Goal: Task Accomplishment & Management: Manage account settings

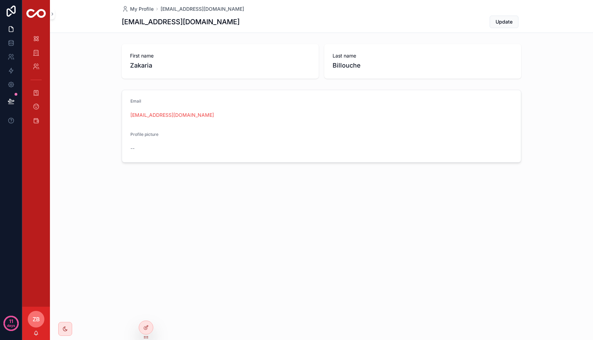
click at [81, 95] on div "Email [EMAIL_ADDRESS][DOMAIN_NAME] Profile picture --" at bounding box center [321, 126] width 543 height 78
click at [37, 40] on icon "scrollable content" at bounding box center [36, 38] width 7 height 7
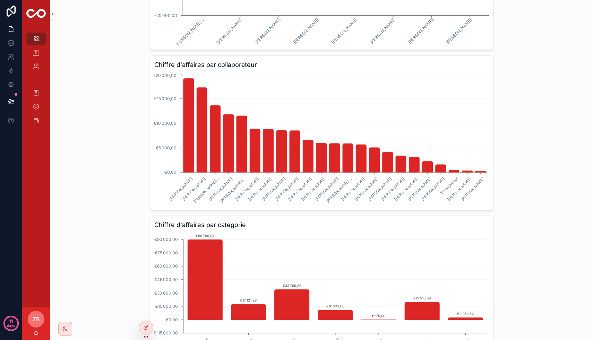
scroll to position [349, 0]
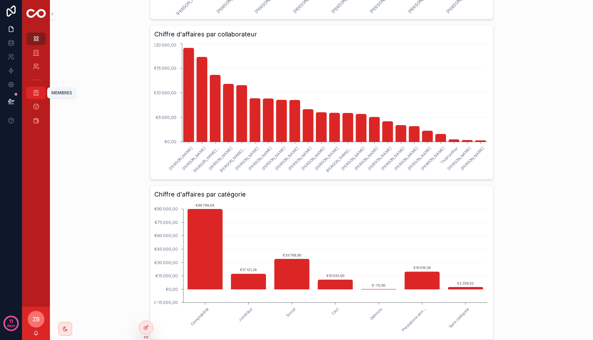
click at [38, 91] on icon "scrollable content" at bounding box center [36, 92] width 7 height 7
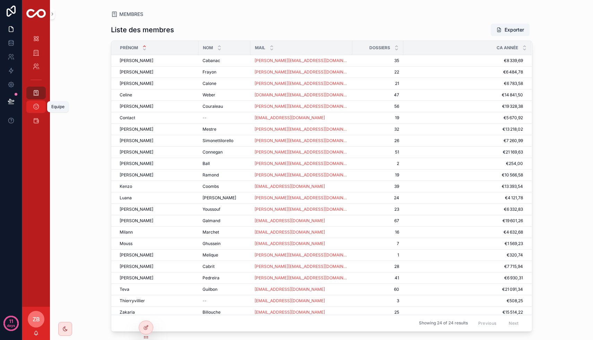
click at [35, 107] on icon "scrollable content" at bounding box center [36, 106] width 7 height 7
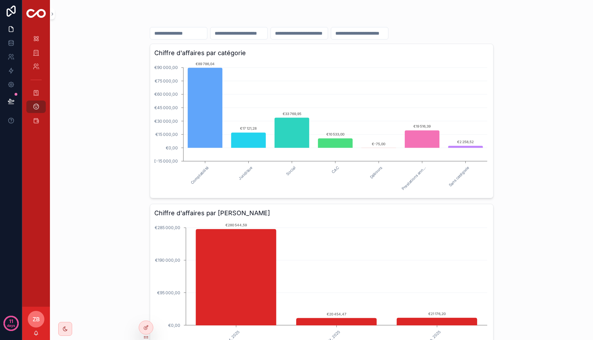
click at [322, 31] on input "scrollable content" at bounding box center [299, 33] width 57 height 10
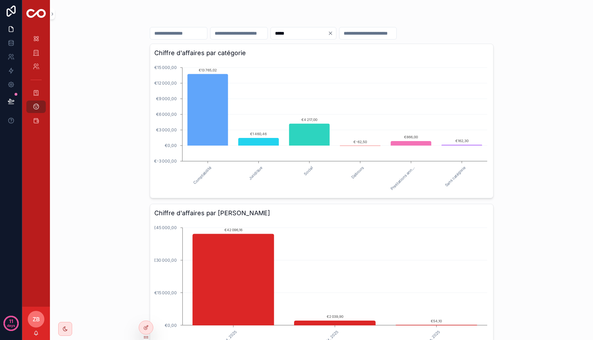
type input "*****"
click at [199, 35] on input "scrollable content" at bounding box center [178, 33] width 57 height 10
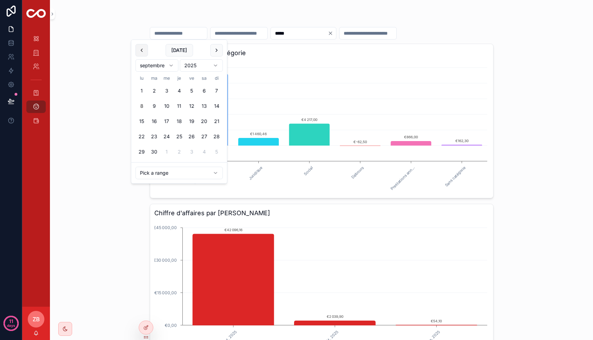
click at [142, 51] on button "scrollable content" at bounding box center [142, 50] width 12 height 12
click at [154, 95] on button "1" at bounding box center [154, 91] width 12 height 12
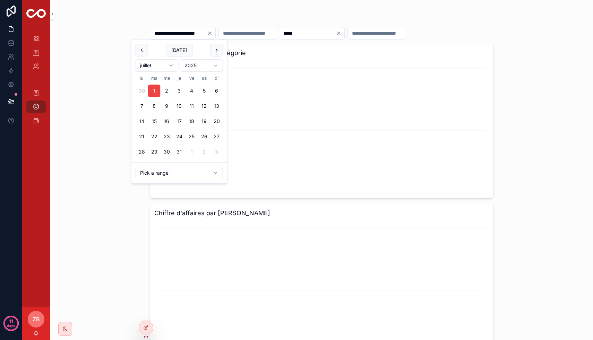
click at [180, 150] on button "31" at bounding box center [179, 152] width 12 height 12
type input "**********"
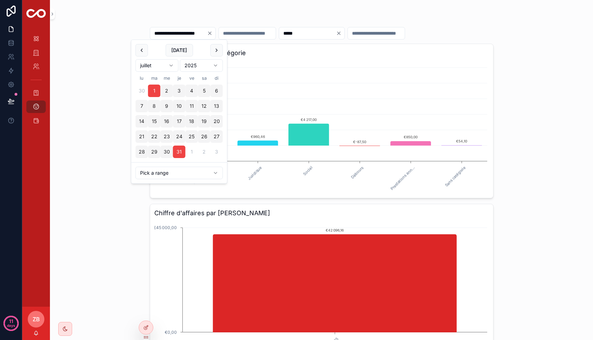
click at [68, 168] on div "**********" at bounding box center [321, 170] width 543 height 340
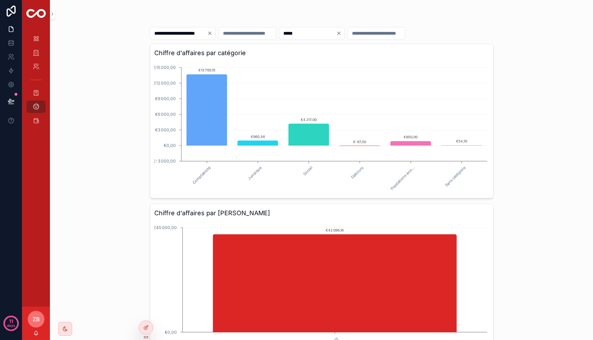
click at [340, 34] on icon "Clear" at bounding box center [338, 33] width 3 height 3
click at [378, 36] on input "scrollable content" at bounding box center [367, 33] width 57 height 10
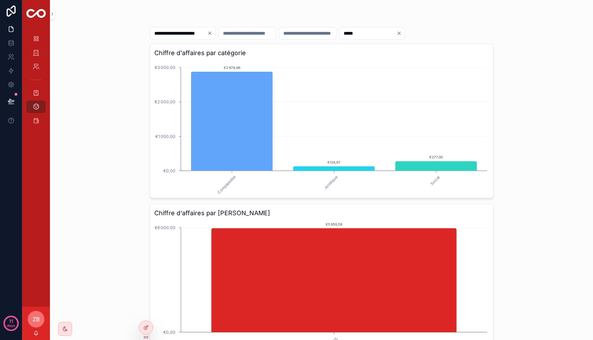
type input "*****"
click at [122, 131] on div "**********" at bounding box center [321, 170] width 543 height 340
click at [36, 37] on icon "scrollable content" at bounding box center [36, 38] width 7 height 7
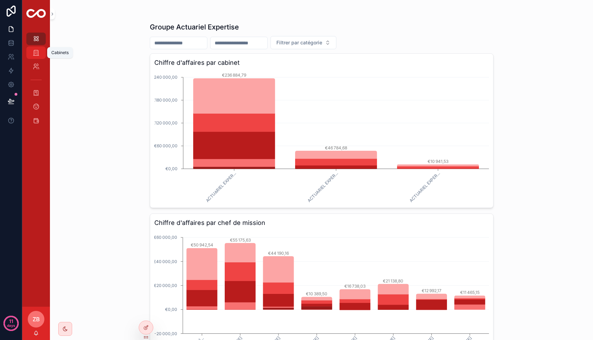
click at [37, 51] on icon "scrollable content" at bounding box center [36, 52] width 7 height 7
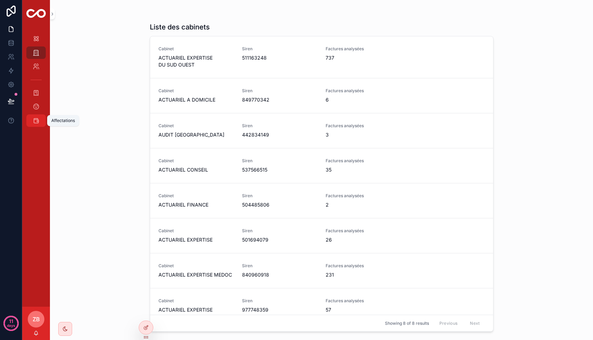
click at [36, 123] on icon "scrollable content" at bounding box center [36, 120] width 7 height 7
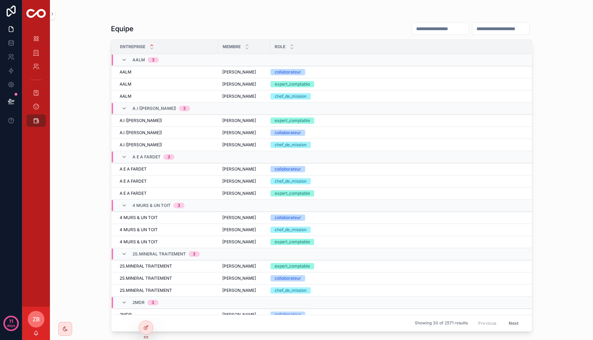
click at [41, 223] on div "Vision expert Cabinets Clients MEMBRES Equipe Affectations" at bounding box center [36, 167] width 28 height 279
click at [44, 107] on link "Equipe" at bounding box center [35, 107] width 19 height 12
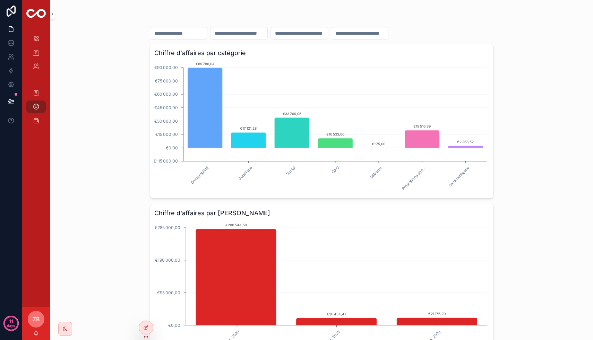
click at [374, 37] on input "scrollable content" at bounding box center [359, 33] width 57 height 10
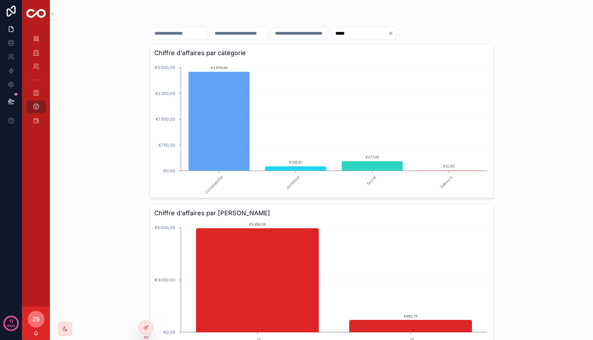
type input "*****"
click at [111, 126] on div "***** Chiffre d'affaires par catégorie Comptabilité Juridique Social Débours €0…" at bounding box center [321, 170] width 543 height 340
click at [393, 35] on icon "Clear" at bounding box center [391, 34] width 6 height 6
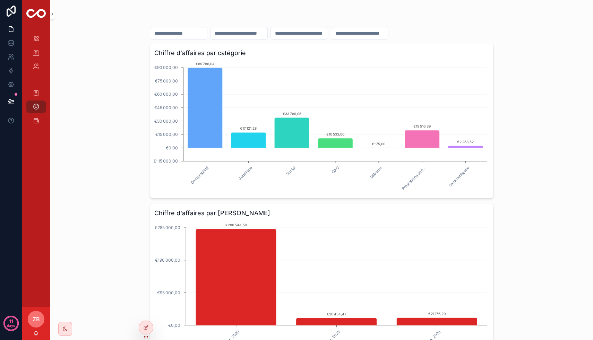
click at [102, 143] on div "Chiffre d'affaires par catégorie Comptabilité Juridique Social CAC Débours Pres…" at bounding box center [321, 170] width 543 height 340
click at [38, 41] on icon "scrollable content" at bounding box center [36, 38] width 7 height 7
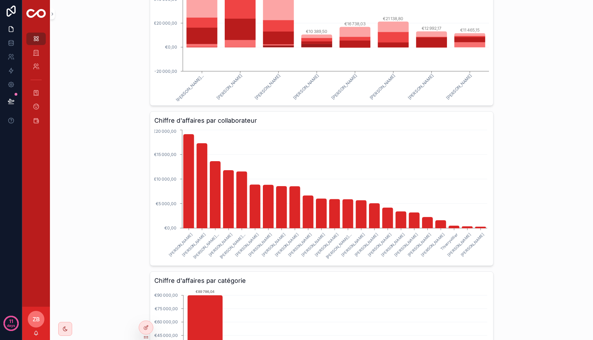
scroll to position [371, 0]
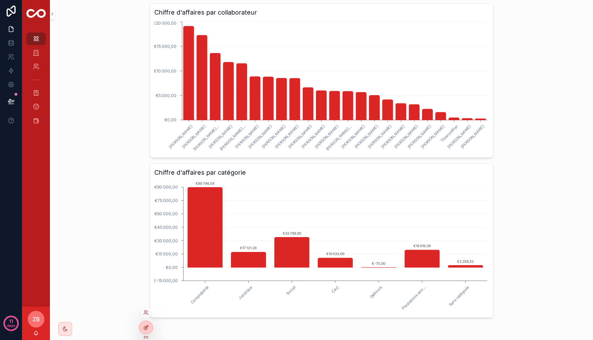
click at [147, 312] on icon at bounding box center [146, 328] width 6 height 6
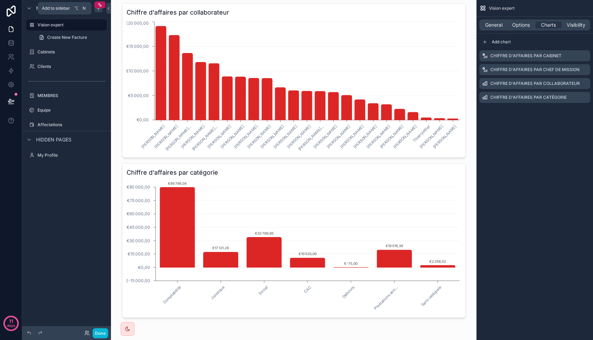
click at [98, 12] on div "scrollable content" at bounding box center [98, 8] width 8 height 8
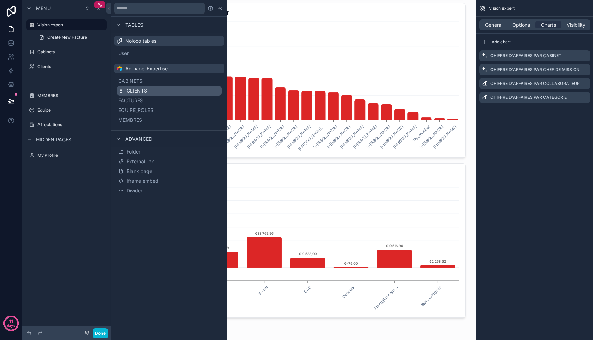
click at [166, 91] on button "CLIENTS" at bounding box center [169, 91] width 105 height 10
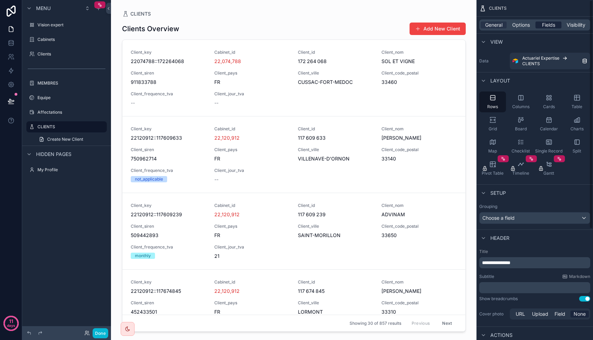
click at [544, 27] on span "Fields" at bounding box center [548, 24] width 13 height 7
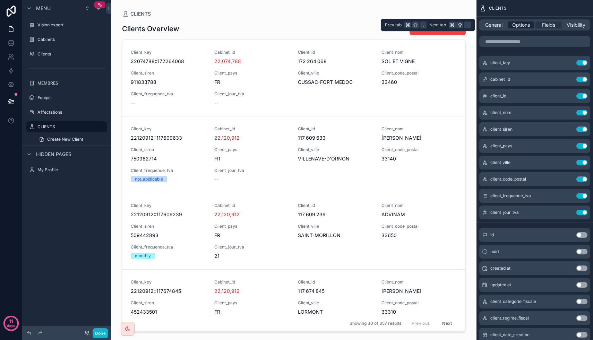
click at [528, 27] on span "Options" at bounding box center [521, 24] width 18 height 7
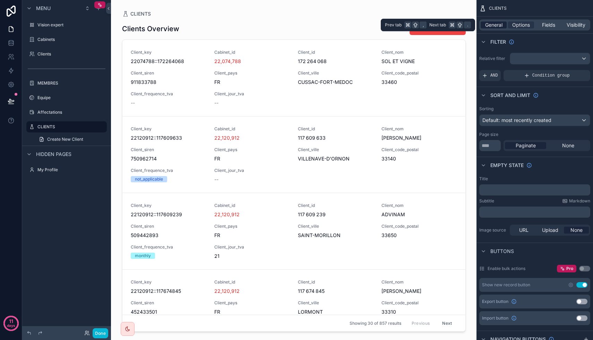
click at [497, 27] on span "General" at bounding box center [493, 24] width 17 height 7
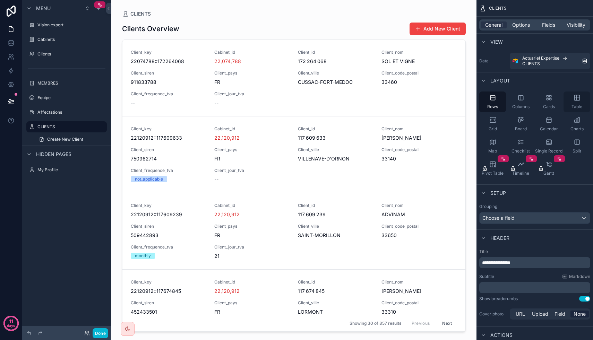
click at [576, 101] on div "Table" at bounding box center [576, 102] width 27 height 21
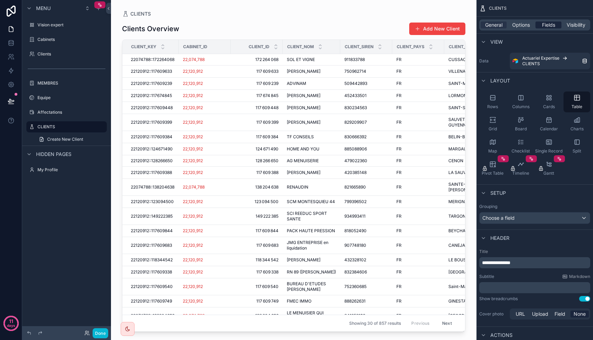
click at [550, 26] on span "Fields" at bounding box center [548, 24] width 13 height 7
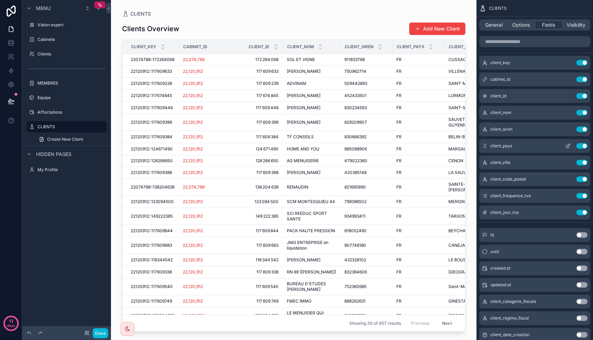
click at [584, 147] on button "Use setting" at bounding box center [581, 146] width 11 height 6
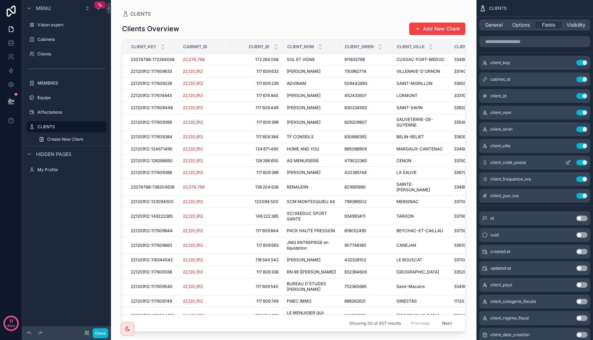
click at [582, 162] on button "Use setting" at bounding box center [581, 163] width 11 height 6
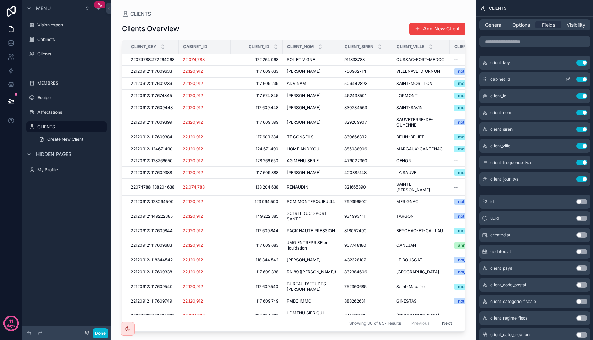
click at [584, 81] on button "Use setting" at bounding box center [581, 80] width 11 height 6
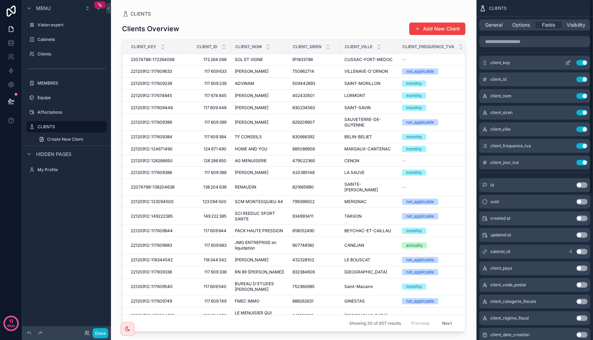
click at [583, 61] on button "Use setting" at bounding box center [581, 63] width 11 height 6
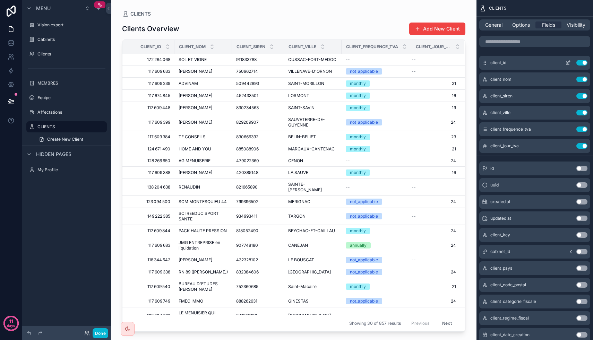
click at [585, 63] on button "Use setting" at bounding box center [581, 63] width 11 height 6
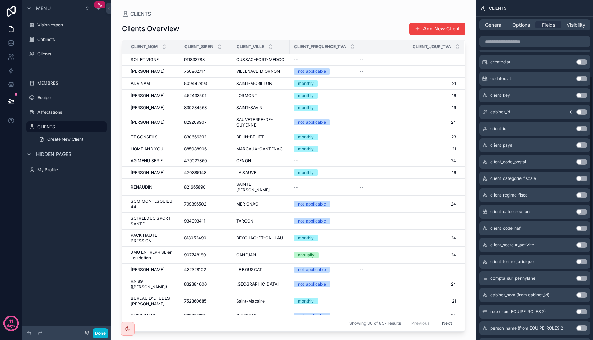
scroll to position [133, 0]
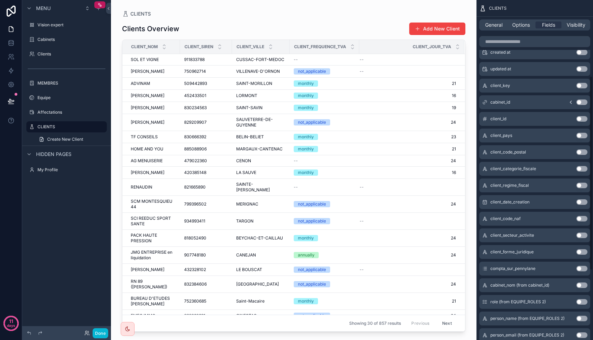
click at [582, 285] on button "Use setting" at bounding box center [581, 285] width 11 height 6
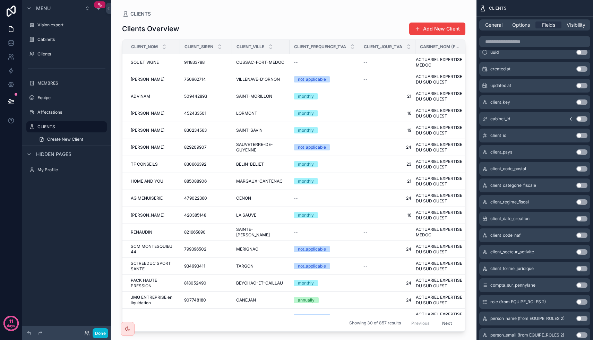
scroll to position [0, 0]
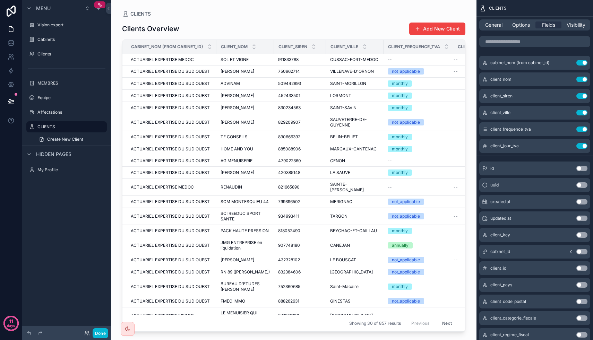
drag, startPoint x: 464, startPoint y: 145, endPoint x: 461, endPoint y: 239, distance: 94.0
click at [461, 239] on div "scrollable content" at bounding box center [293, 166] width 365 height 332
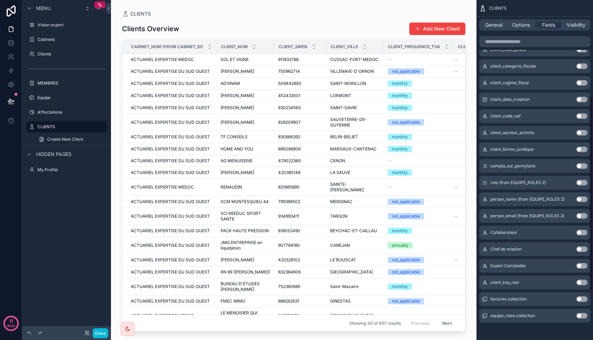
scroll to position [254, 0]
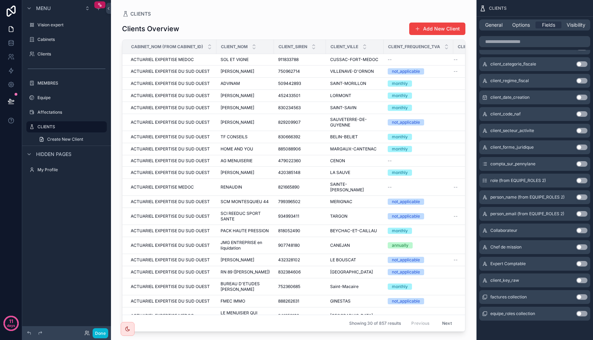
click at [585, 247] on button "Use setting" at bounding box center [581, 247] width 11 height 6
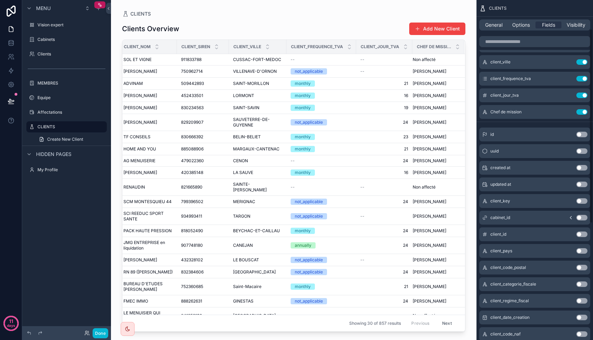
scroll to position [48, 0]
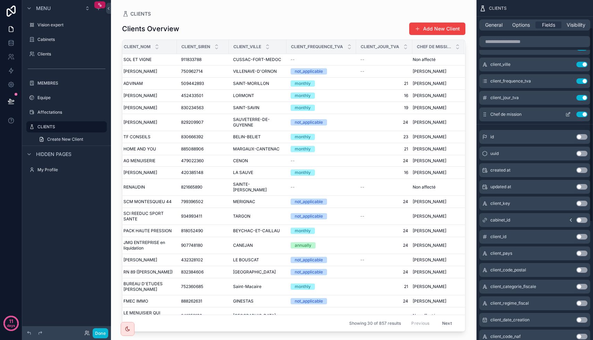
click at [584, 115] on button "Use setting" at bounding box center [581, 115] width 11 height 6
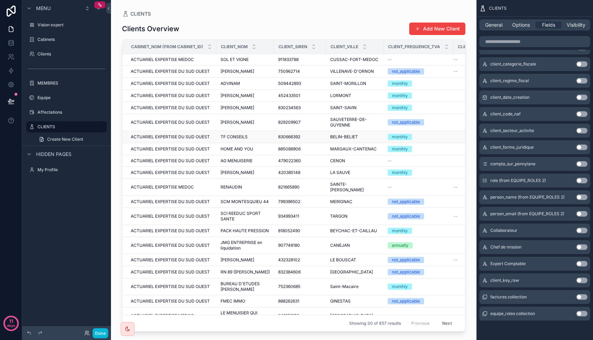
scroll to position [0, 47]
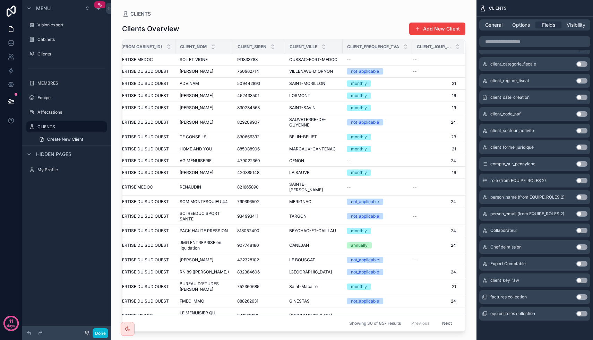
click at [583, 232] on button "Use setting" at bounding box center [581, 231] width 11 height 6
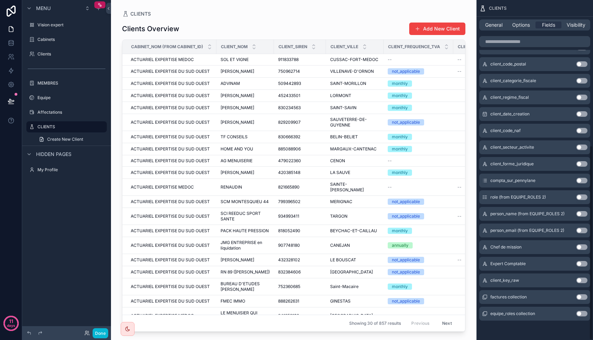
click at [580, 249] on button "Use setting" at bounding box center [581, 247] width 11 height 6
click at [581, 264] on button "Use setting" at bounding box center [581, 264] width 11 height 6
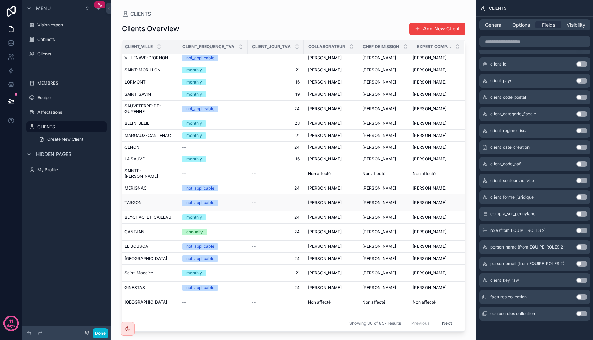
scroll to position [0, 212]
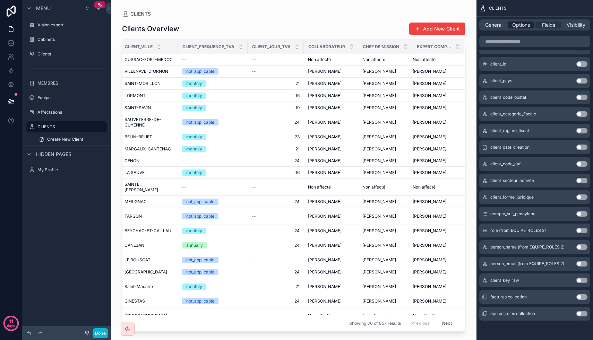
click at [520, 26] on span "Options" at bounding box center [521, 24] width 18 height 7
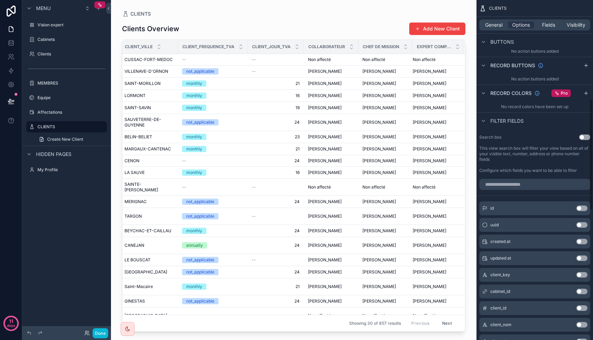
scroll to position [302, 0]
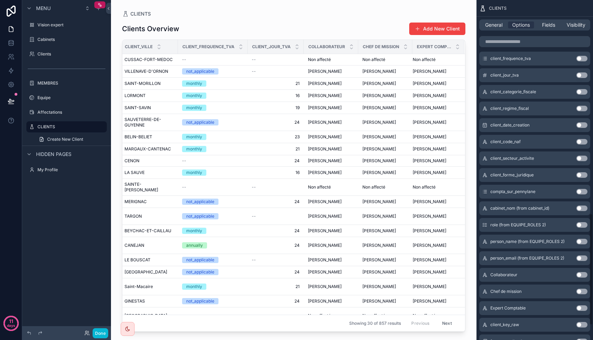
click at [580, 274] on button "Use setting" at bounding box center [581, 275] width 11 height 6
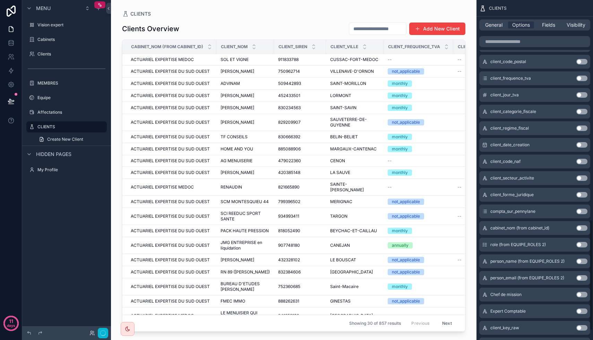
scroll to position [671, 0]
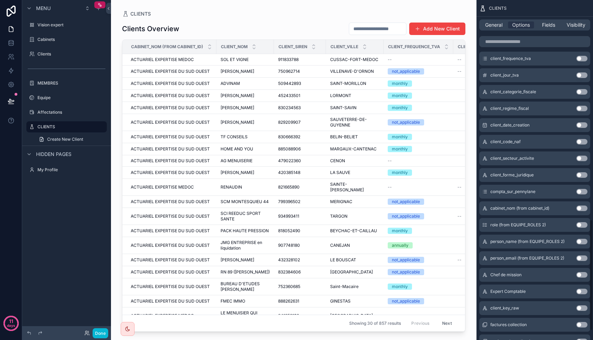
click at [582, 277] on button "Use setting" at bounding box center [581, 275] width 11 height 6
click at [583, 290] on button "Use setting" at bounding box center [581, 292] width 11 height 6
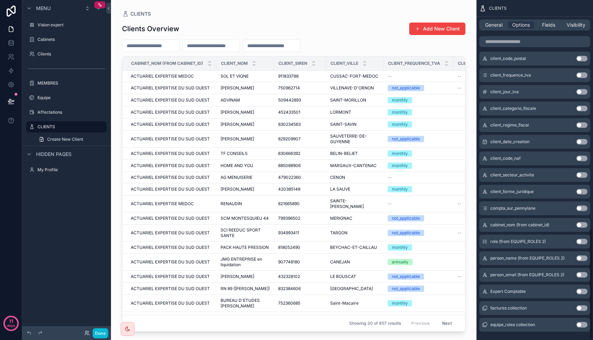
scroll to position [698, 0]
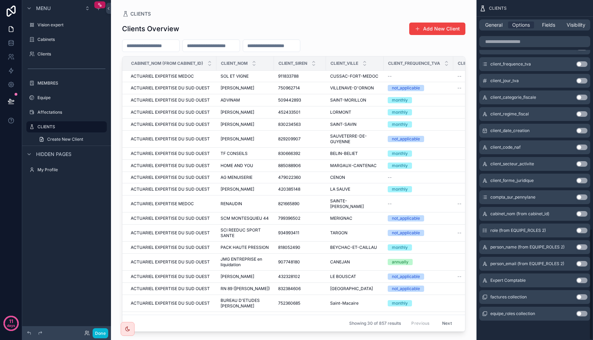
click at [582, 278] on button "Use setting" at bounding box center [581, 281] width 11 height 6
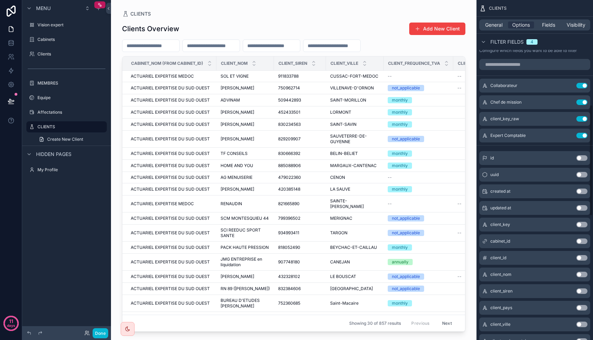
scroll to position [321, 0]
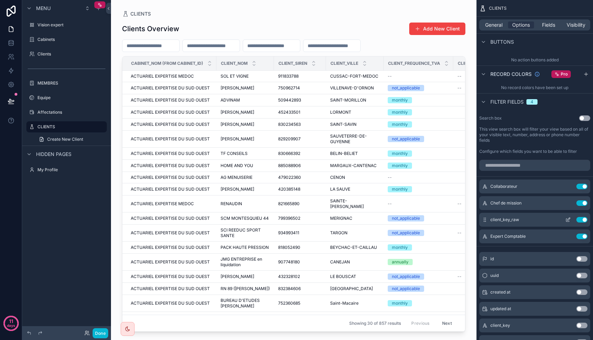
click at [583, 220] on button "Use setting" at bounding box center [581, 220] width 11 height 6
click at [160, 43] on input "scrollable content" at bounding box center [150, 46] width 57 height 10
type input "*"
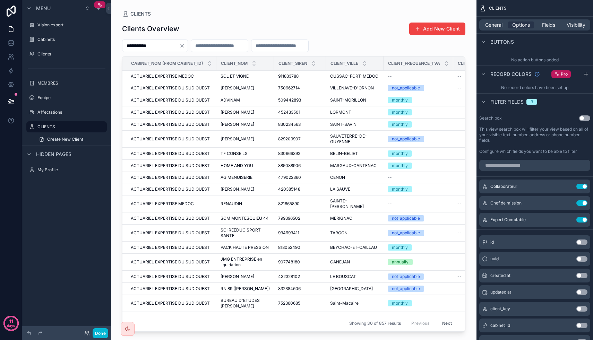
type input "**********"
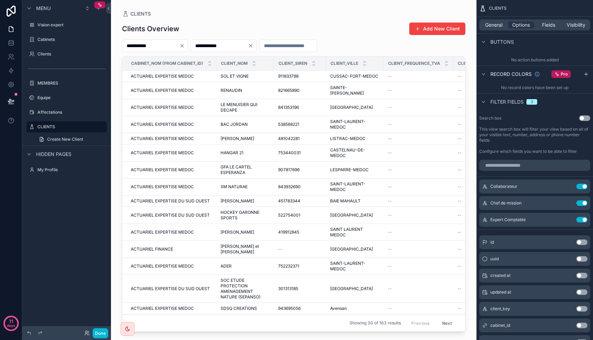
type input "**********"
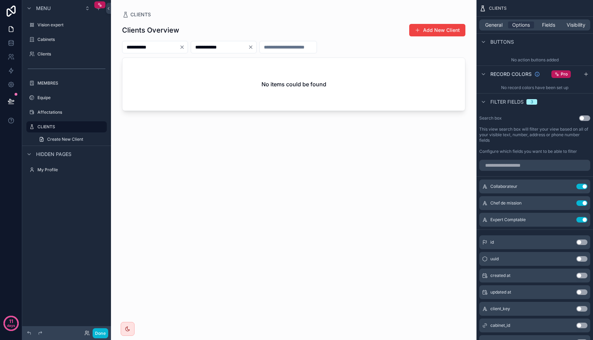
click at [248, 49] on input "**********" at bounding box center [219, 47] width 57 height 10
type input "**********"
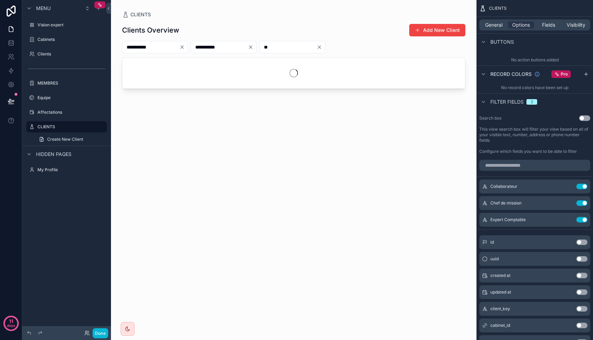
type input "*"
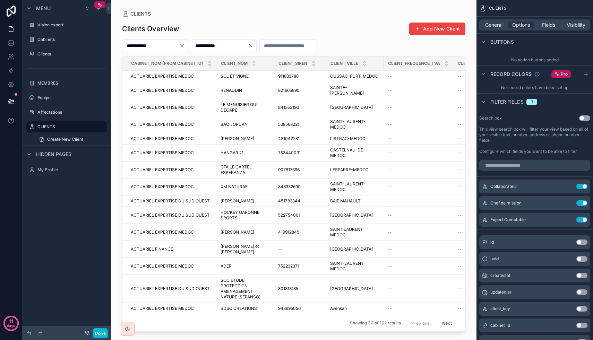
click at [294, 31] on div "Clients Overview Add New Client" at bounding box center [293, 28] width 343 height 13
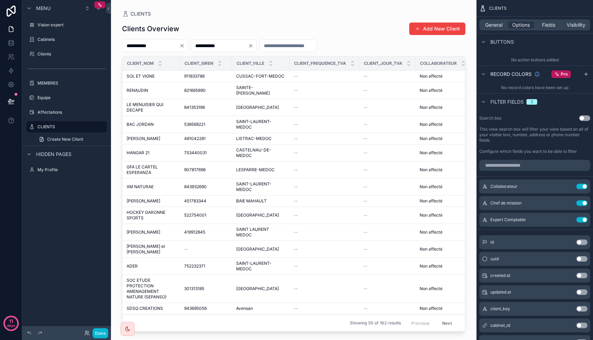
scroll to position [0, 212]
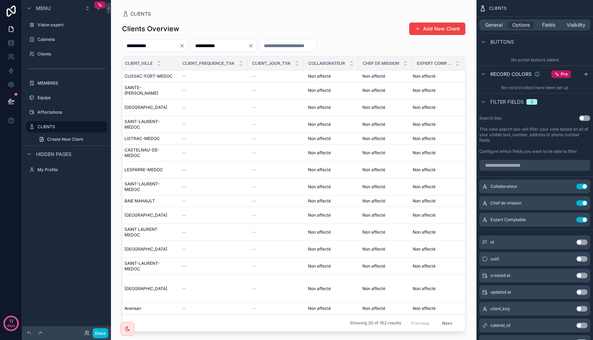
click at [443, 312] on button "Next" at bounding box center [446, 323] width 19 height 11
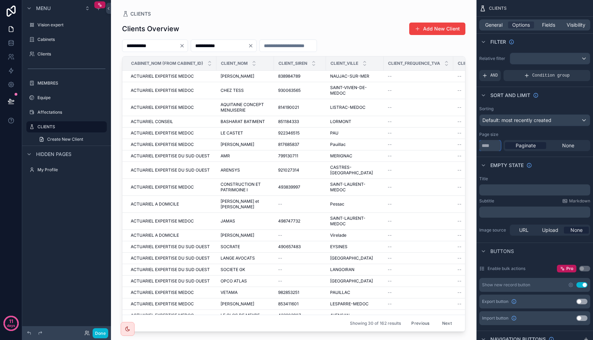
drag, startPoint x: 496, startPoint y: 148, endPoint x: 466, endPoint y: 146, distance: 29.5
click at [466, 146] on div "**********" at bounding box center [352, 170] width 482 height 340
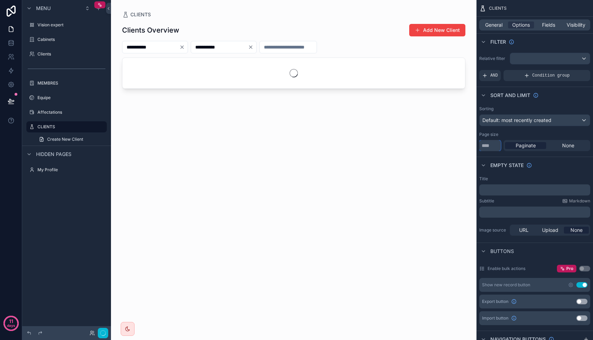
type input "***"
click at [363, 25] on div "Clients Overview Add New Client" at bounding box center [293, 30] width 343 height 13
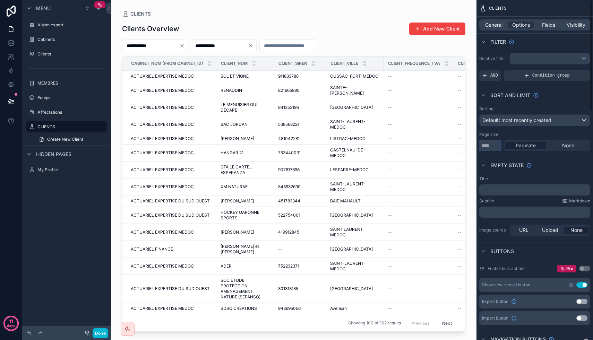
click at [485, 143] on input "***" at bounding box center [489, 145] width 21 height 11
drag, startPoint x: 493, startPoint y: 143, endPoint x: 464, endPoint y: 143, distance: 28.4
click at [467, 143] on div "**********" at bounding box center [352, 170] width 482 height 340
click at [571, 145] on span "None" at bounding box center [568, 145] width 12 height 7
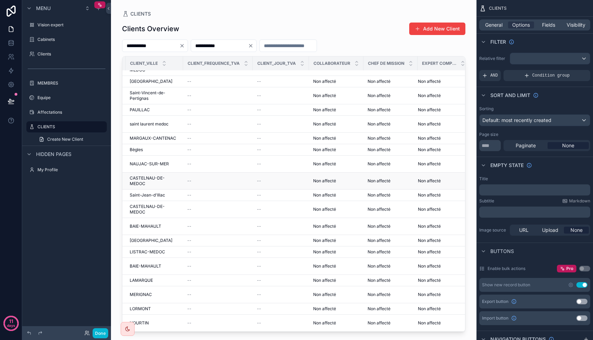
scroll to position [1199, 212]
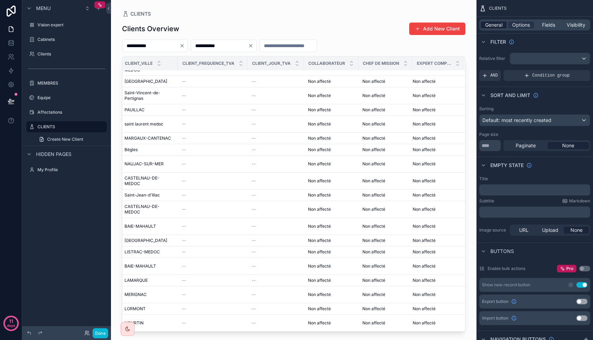
click at [490, 25] on span "General" at bounding box center [493, 24] width 17 height 7
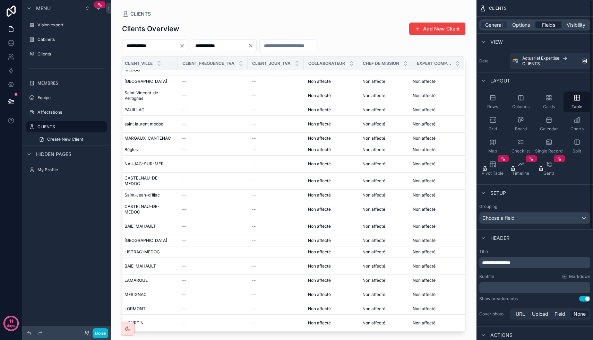
click at [544, 23] on span "Fields" at bounding box center [548, 24] width 13 height 7
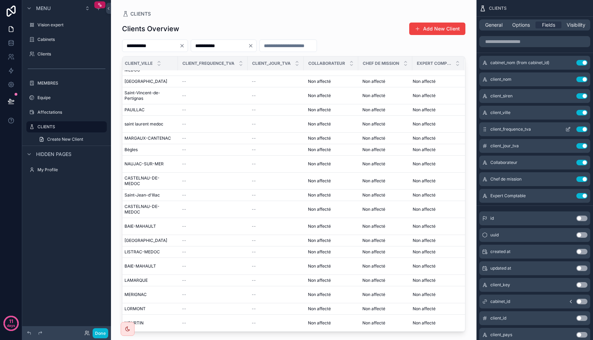
click at [583, 130] on button "Use setting" at bounding box center [581, 130] width 11 height 6
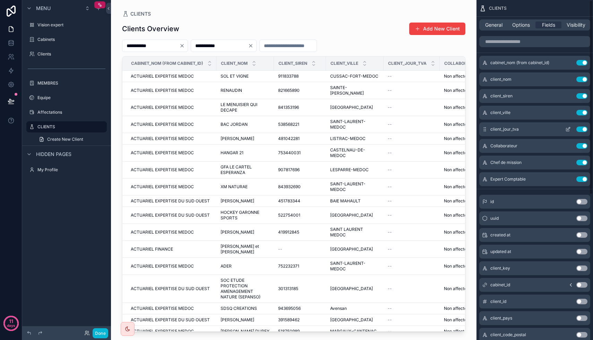
click at [583, 131] on button "Use setting" at bounding box center [581, 130] width 11 height 6
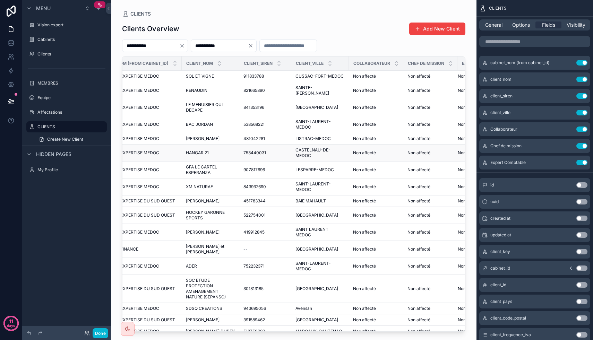
scroll to position [0, 49]
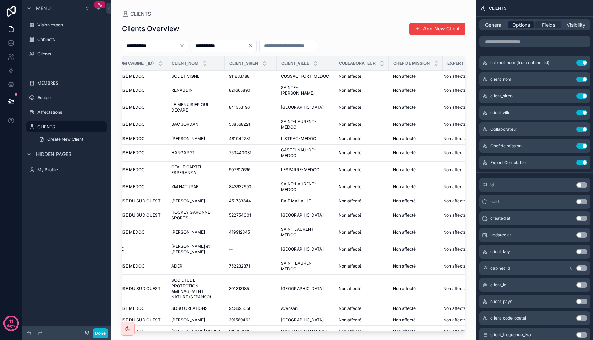
click at [525, 25] on span "Options" at bounding box center [521, 24] width 18 height 7
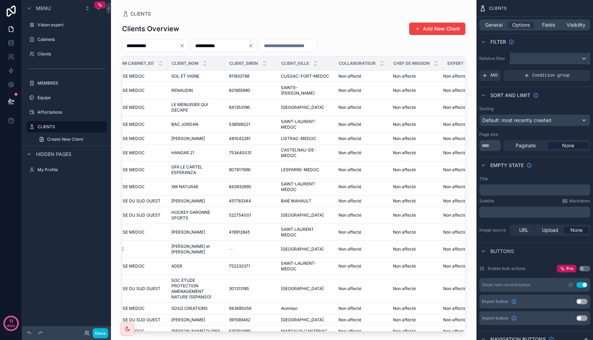
click at [529, 58] on div "scrollable content" at bounding box center [550, 58] width 80 height 11
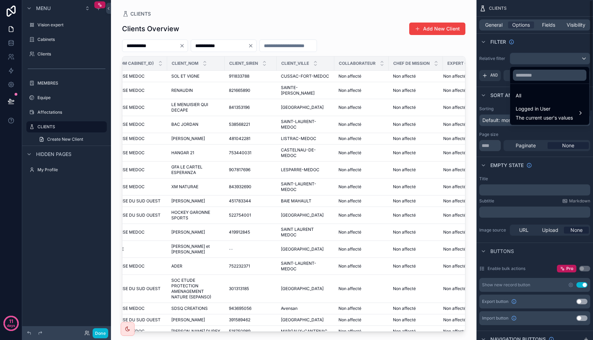
click at [523, 36] on div "scrollable content" at bounding box center [296, 170] width 593 height 340
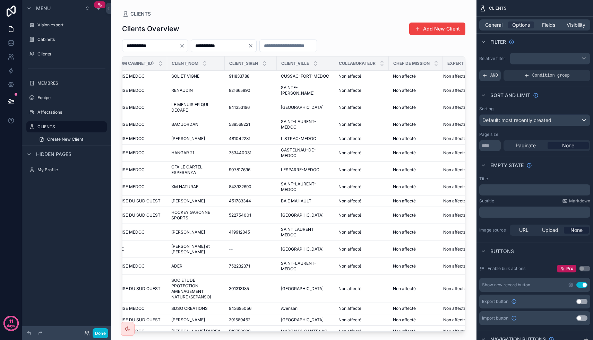
click at [491, 76] on span "AND" at bounding box center [494, 76] width 8 height 6
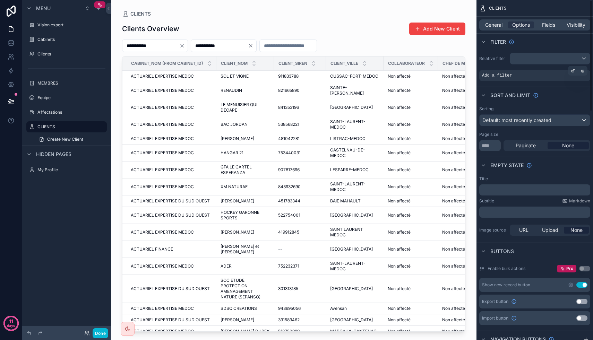
click at [515, 79] on div "Add a filter" at bounding box center [534, 75] width 111 height 11
click at [574, 71] on icon "scrollable content" at bounding box center [573, 71] width 4 height 4
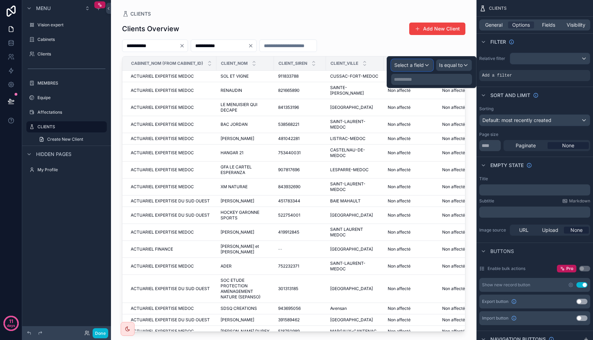
click at [406, 69] on div "Select a field" at bounding box center [411, 65] width 41 height 11
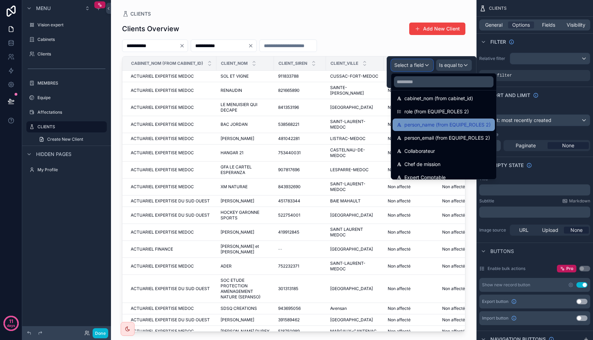
scroll to position [310, 0]
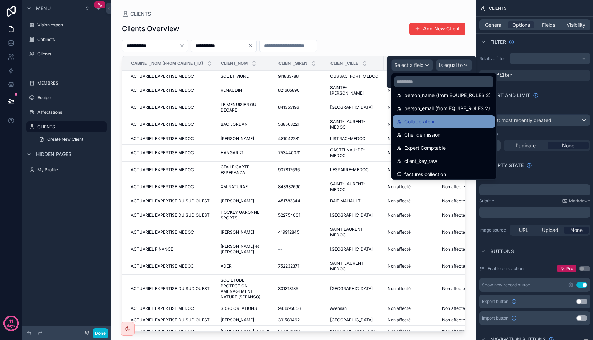
click at [429, 122] on span "Collaborateur" at bounding box center [419, 121] width 31 height 8
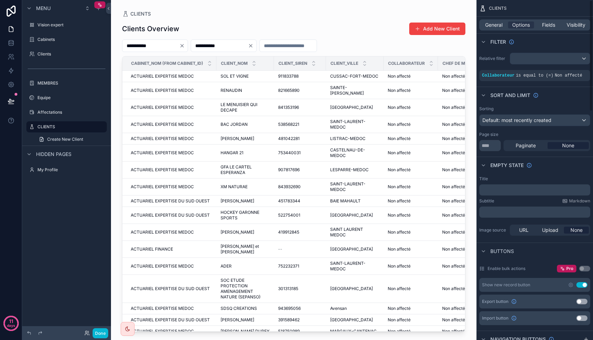
click at [570, 95] on div "Sort And Limit" at bounding box center [534, 95] width 116 height 17
click at [551, 69] on icon "scrollable content" at bounding box center [553, 71] width 4 height 4
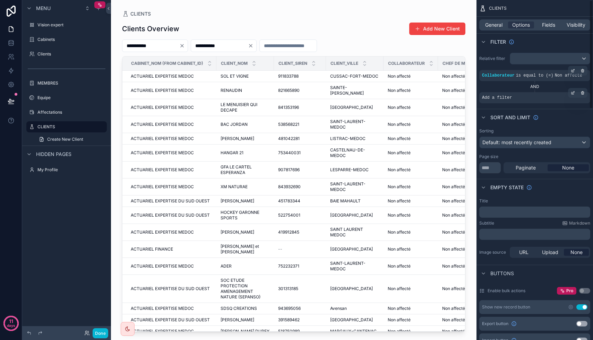
click at [494, 98] on span "Add a filter" at bounding box center [497, 98] width 30 height 6
click at [573, 92] on icon "scrollable content" at bounding box center [573, 93] width 4 height 4
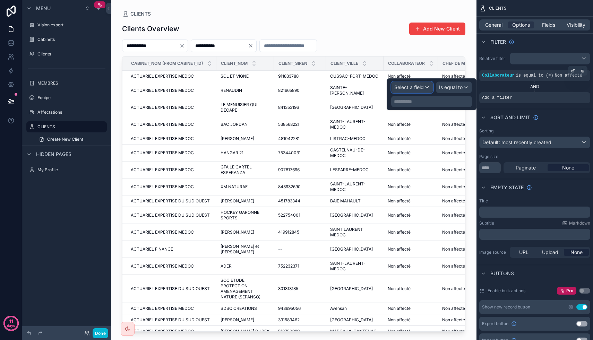
click at [409, 89] on span "Select a field" at bounding box center [408, 87] width 29 height 6
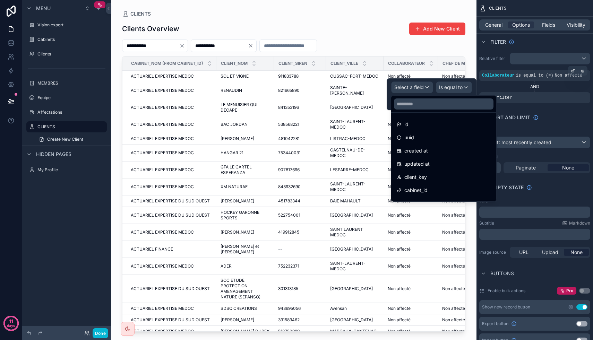
click at [411, 98] on div at bounding box center [443, 104] width 105 height 17
click at [410, 105] on input "text" at bounding box center [443, 103] width 99 height 11
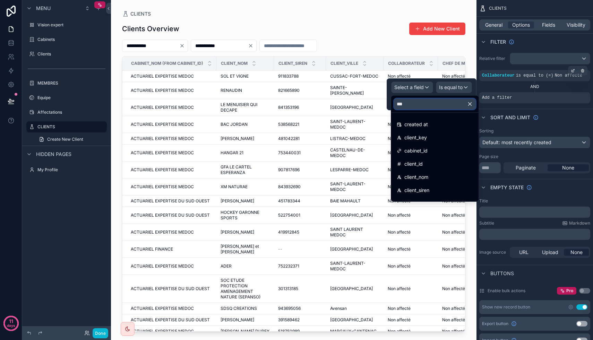
type input "****"
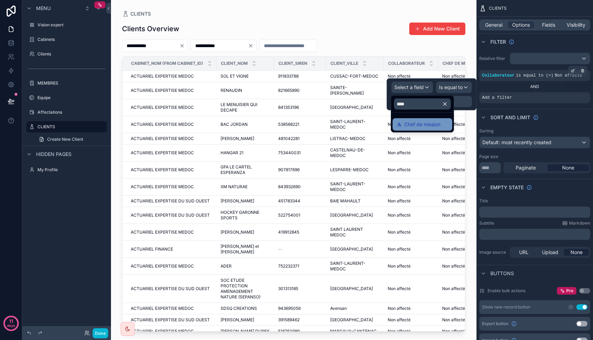
click at [421, 124] on span "Chef de mission" at bounding box center [422, 124] width 36 height 8
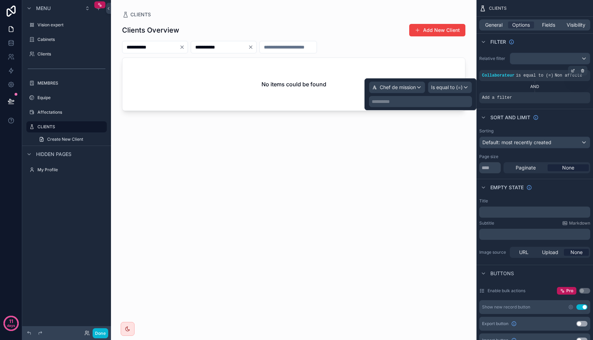
click at [418, 103] on p "**********" at bounding box center [421, 101] width 99 height 7
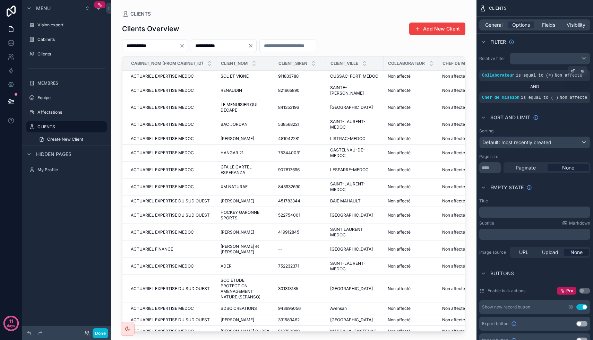
click at [540, 39] on div "Filter" at bounding box center [534, 41] width 116 height 17
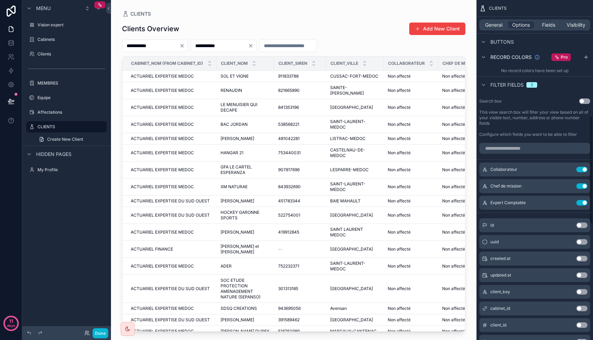
scroll to position [363, 0]
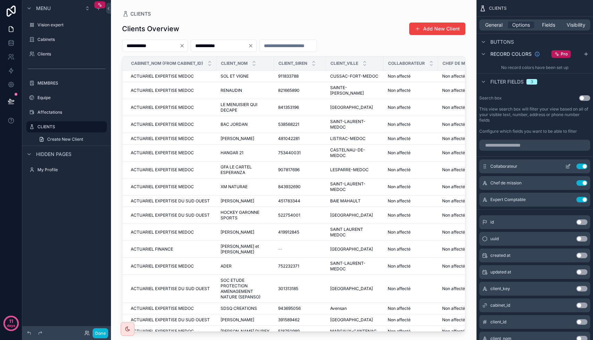
click at [580, 173] on div "Collaborateur Use setting" at bounding box center [534, 166] width 111 height 14
click at [581, 169] on button "Use setting" at bounding box center [581, 167] width 11 height 6
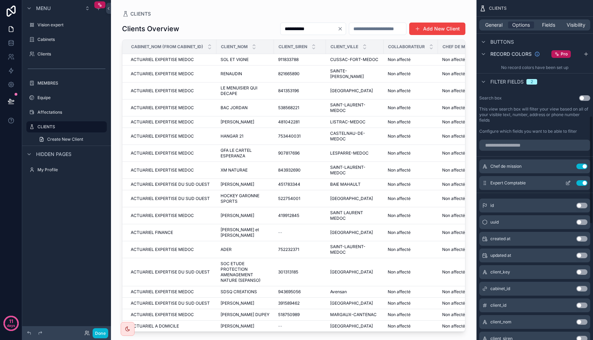
click at [581, 185] on div "Expert Comptable Use setting" at bounding box center [534, 183] width 111 height 14
click at [582, 169] on button "Use setting" at bounding box center [581, 167] width 11 height 6
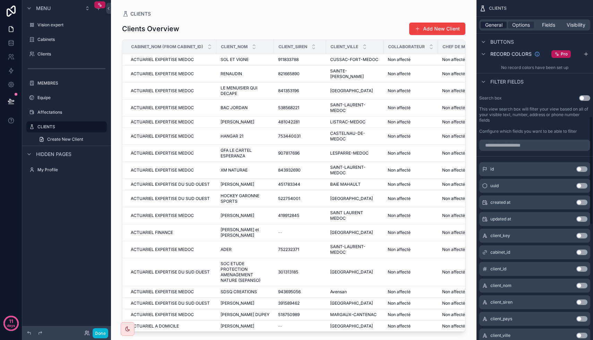
click at [496, 24] on span "General" at bounding box center [493, 24] width 17 height 7
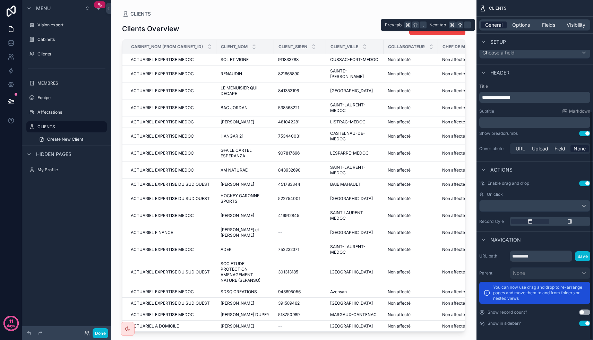
scroll to position [165, 0]
drag, startPoint x: 531, startPoint y: 94, endPoint x: 470, endPoint y: 94, distance: 61.3
click at [470, 94] on div "Vision expert Cabinets Clients MEMBRES Equipe Affectations CLIENTS My Profile P…" at bounding box center [352, 170] width 482 height 340
click at [546, 68] on div "Header" at bounding box center [534, 72] width 116 height 17
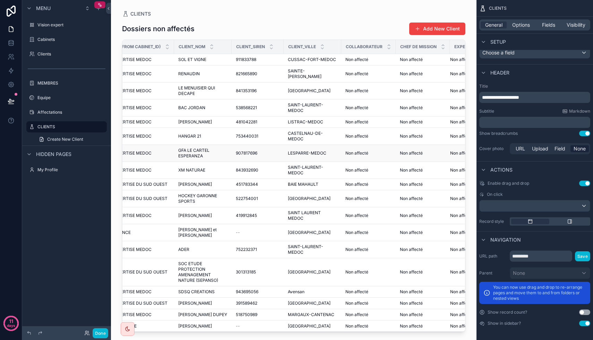
scroll to position [0, 0]
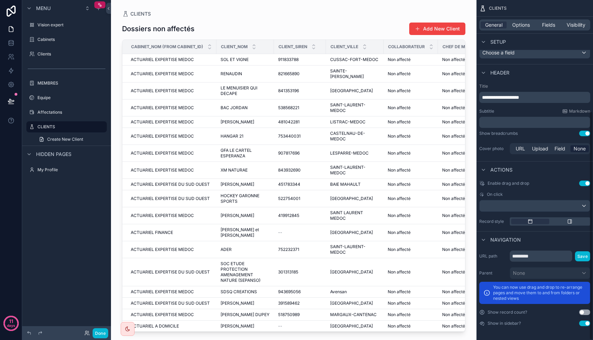
click at [517, 21] on div "General Options Fields Visibility" at bounding box center [534, 24] width 111 height 11
click at [525, 23] on span "Options" at bounding box center [521, 24] width 18 height 7
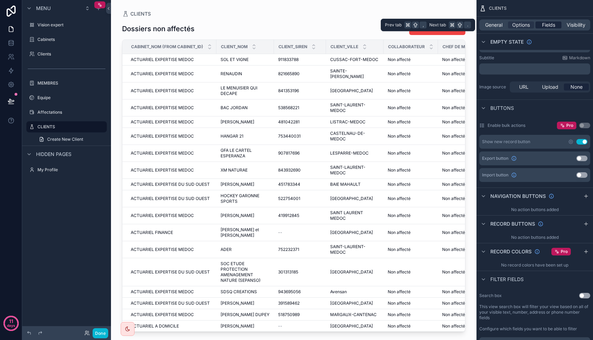
click at [548, 24] on span "Fields" at bounding box center [548, 24] width 13 height 7
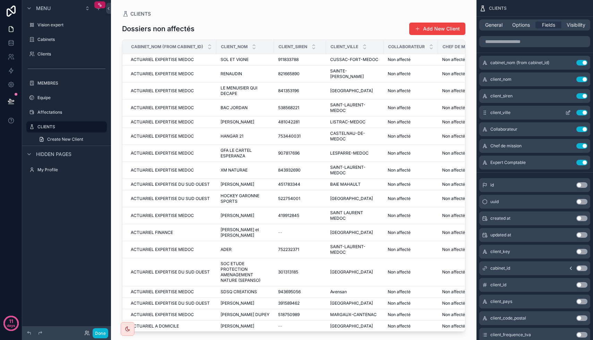
click at [580, 113] on button "Use setting" at bounding box center [581, 113] width 11 height 6
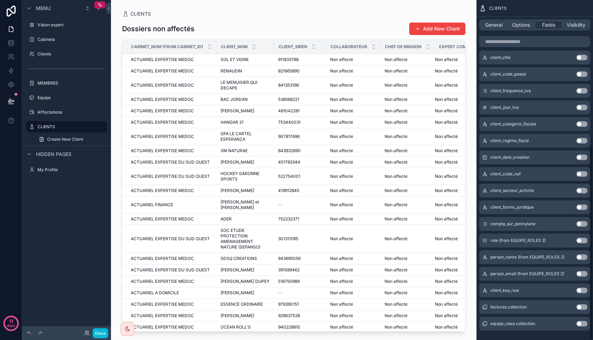
scroll to position [254, 0]
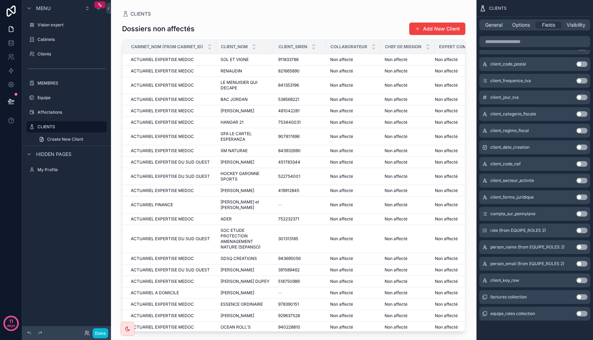
click at [582, 298] on button "Use setting" at bounding box center [581, 297] width 11 height 6
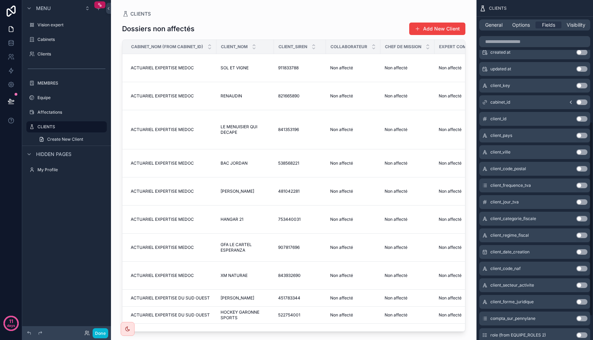
scroll to position [79, 0]
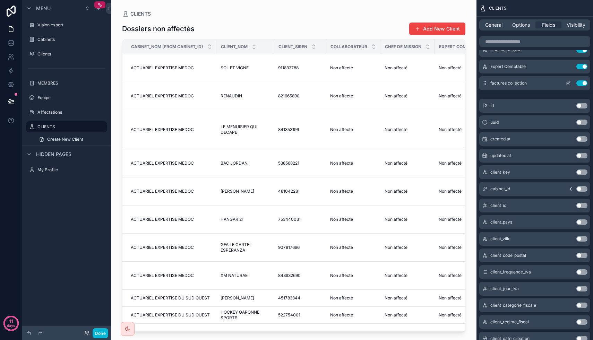
click at [583, 83] on button "Use setting" at bounding box center [581, 83] width 11 height 6
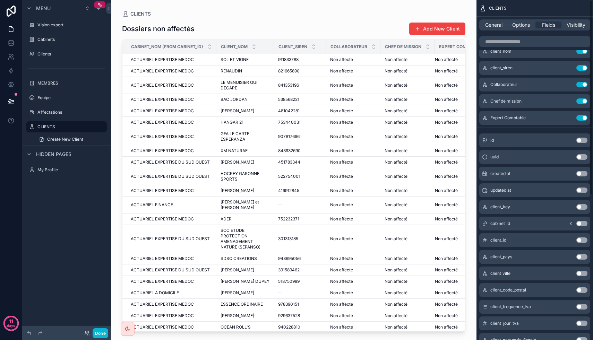
scroll to position [0, 0]
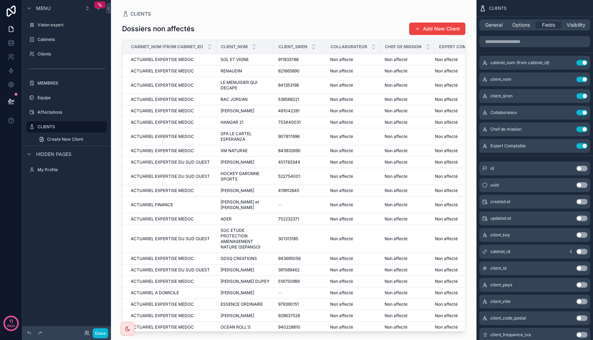
click at [450, 9] on div "CLIENTS Dossiers non affectés Add New Client Cabinet_nom (from cabinet_id) Clie…" at bounding box center [293, 166] width 365 height 332
click at [101, 312] on button "Done" at bounding box center [101, 333] width 16 height 10
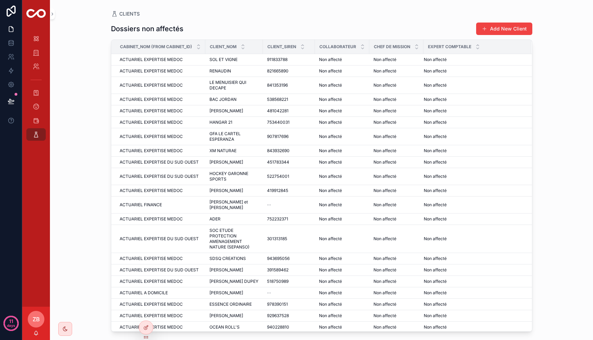
click at [239, 48] on div "Client_nom" at bounding box center [234, 46] width 57 height 13
click at [243, 45] on icon "scrollable content" at bounding box center [243, 45] width 2 height 1
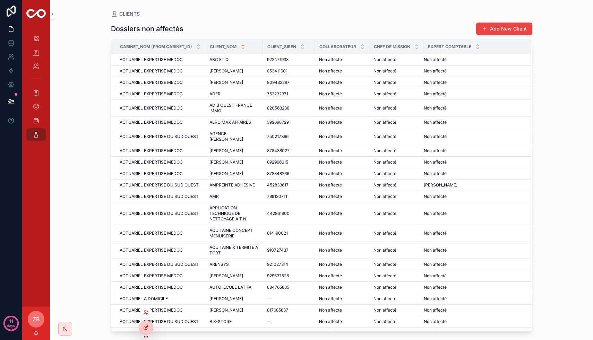
click at [145, 312] on div at bounding box center [146, 327] width 14 height 13
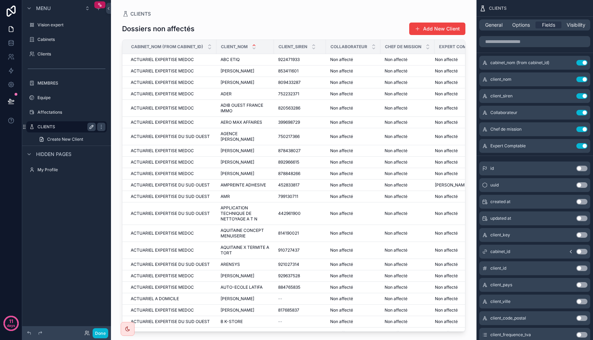
click at [94, 127] on icon "scrollable content" at bounding box center [92, 127] width 6 height 6
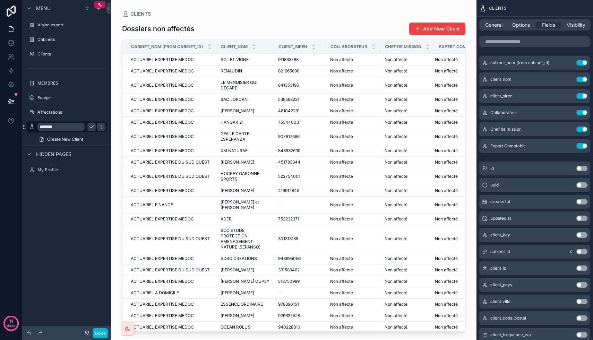
click at [70, 125] on input "*******" at bounding box center [60, 127] width 47 height 8
click at [45, 128] on input "*******" at bounding box center [60, 127] width 47 height 8
type input "**********"
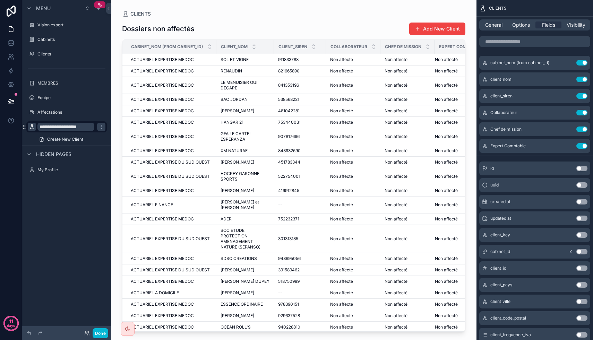
scroll to position [0, 0]
click at [28, 127] on div "scrollable content" at bounding box center [32, 127] width 8 height 8
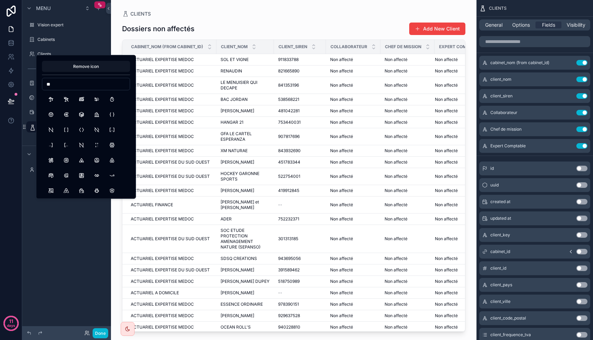
type input "*"
type input "****"
click at [49, 144] on button "UserOff" at bounding box center [51, 145] width 12 height 12
click at [101, 312] on button "Done" at bounding box center [101, 333] width 16 height 10
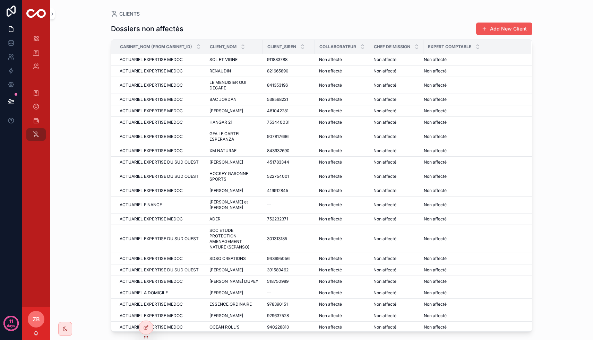
click at [499, 32] on button "Add New Client" at bounding box center [504, 29] width 56 height 12
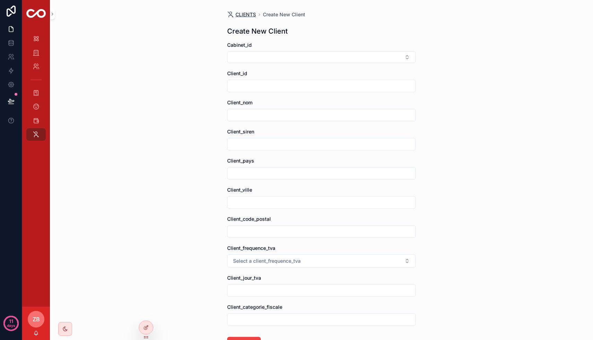
click at [241, 12] on span "CLIENTS" at bounding box center [245, 14] width 20 height 7
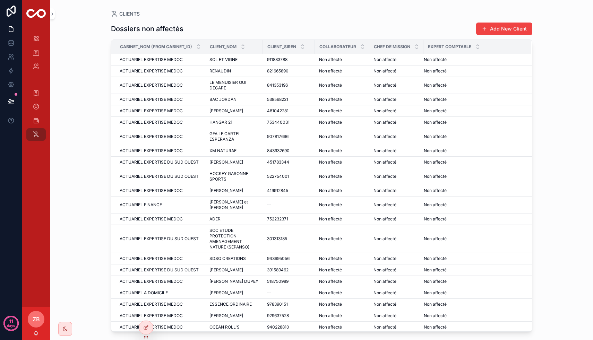
click at [88, 255] on div "CLIENTS Dossiers non affectés Add New Client Cabinet_nom (from cabinet_id) Clie…" at bounding box center [321, 170] width 543 height 340
click at [69, 312] on div "scrollable content" at bounding box center [65, 329] width 14 height 14
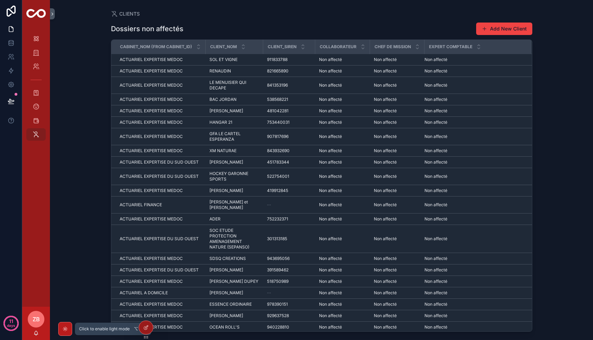
click at [67, 312] on icon "scrollable content" at bounding box center [65, 329] width 6 height 6
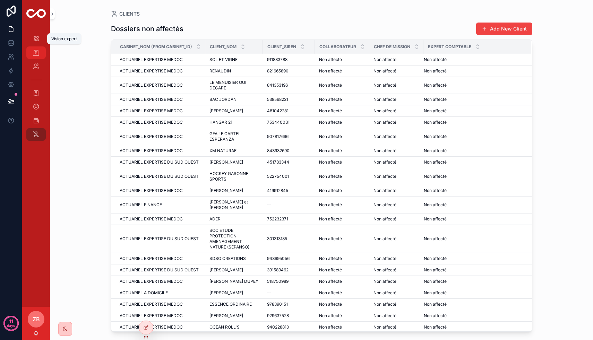
click at [35, 53] on icon "scrollable content" at bounding box center [36, 52] width 7 height 7
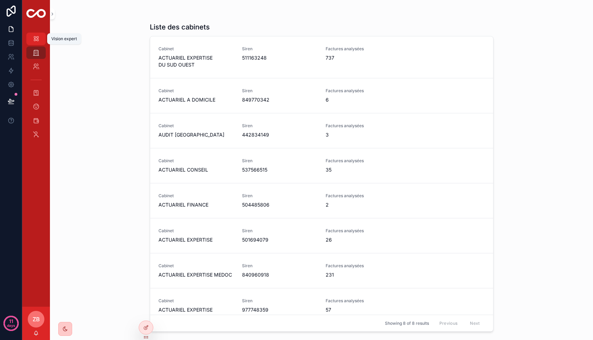
click at [37, 42] on icon "scrollable content" at bounding box center [36, 38] width 7 height 7
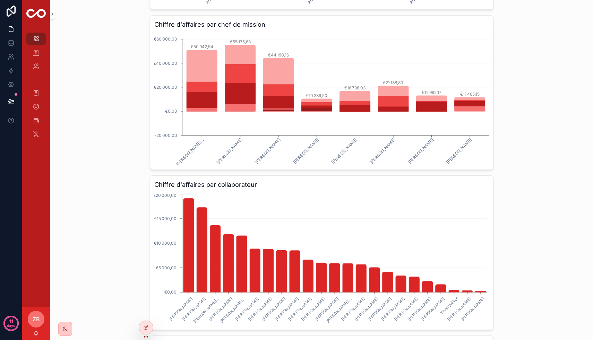
scroll to position [207, 0]
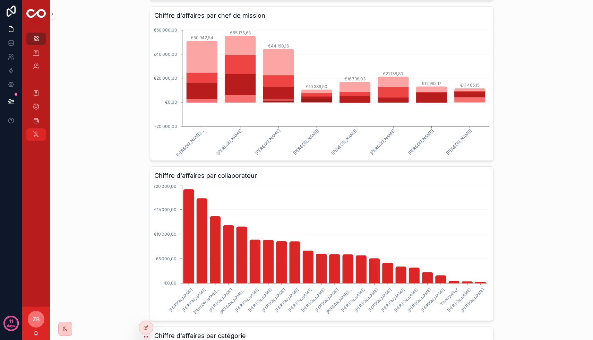
click at [36, 132] on icon "scrollable content" at bounding box center [36, 134] width 7 height 7
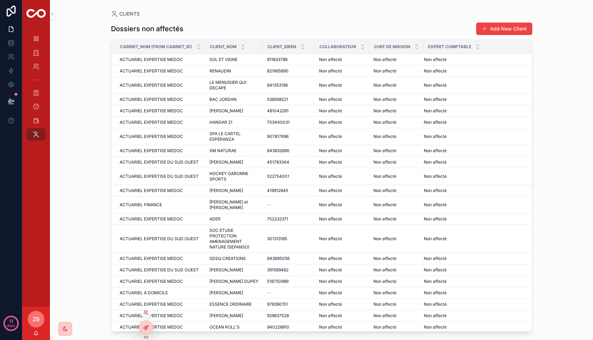
click at [147, 312] on icon at bounding box center [146, 326] width 3 height 3
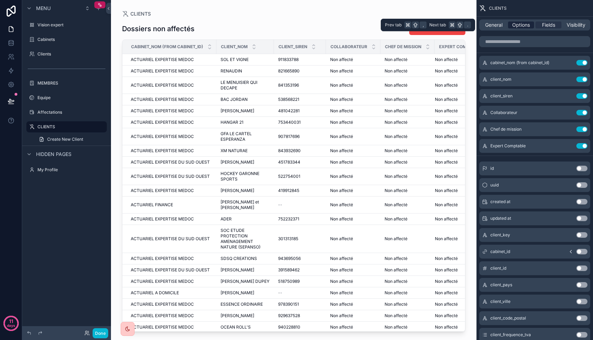
click at [515, 26] on span "Options" at bounding box center [521, 24] width 18 height 7
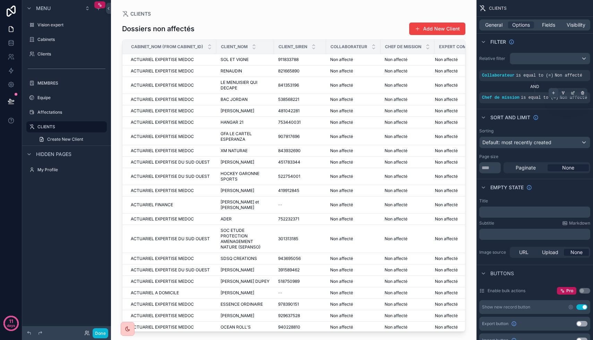
click at [554, 93] on icon "scrollable content" at bounding box center [553, 93] width 4 height 4
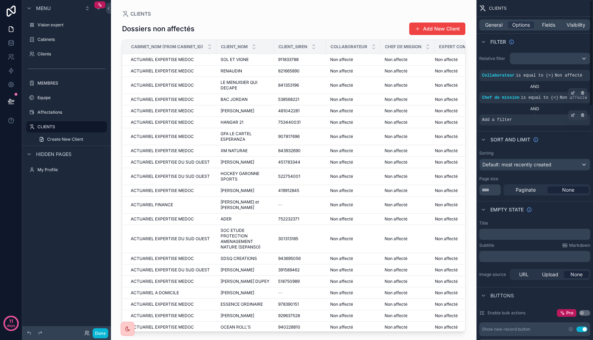
click at [506, 123] on span "Add a filter" at bounding box center [497, 120] width 30 height 6
click at [574, 117] on icon "scrollable content" at bounding box center [573, 115] width 4 height 4
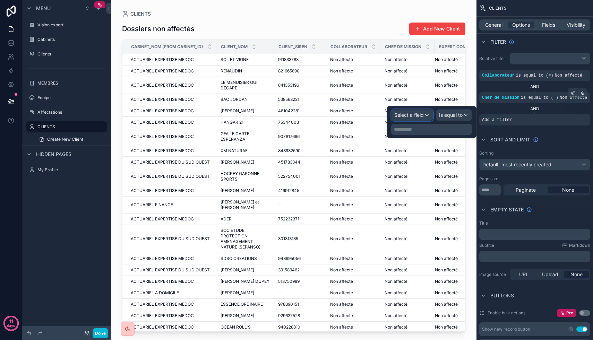
click at [421, 116] on span "Select a field" at bounding box center [408, 115] width 29 height 6
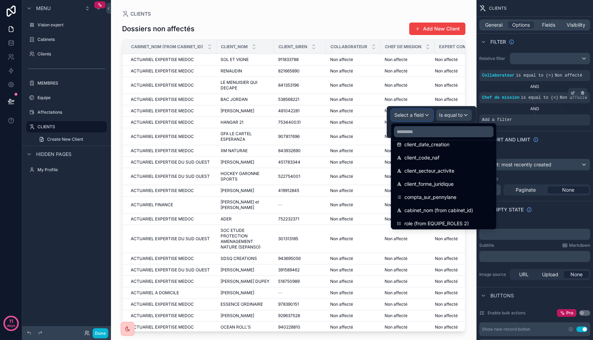
scroll to position [243, 0]
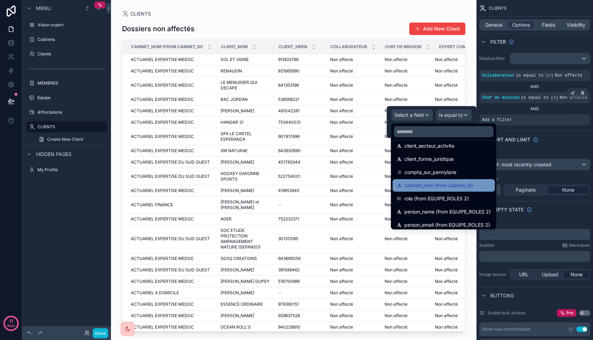
click at [432, 188] on span "cabinet_nom (from cabinet_id)" at bounding box center [438, 185] width 69 height 8
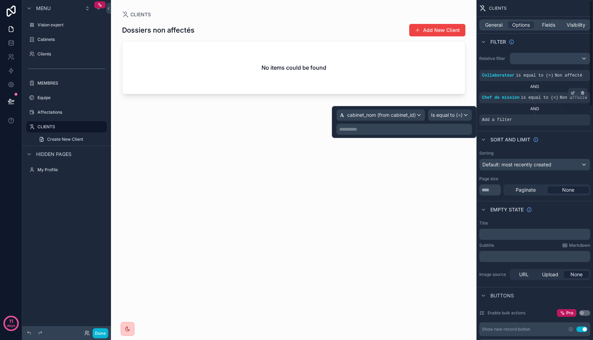
click at [383, 132] on p "**********" at bounding box center [404, 129] width 131 height 7
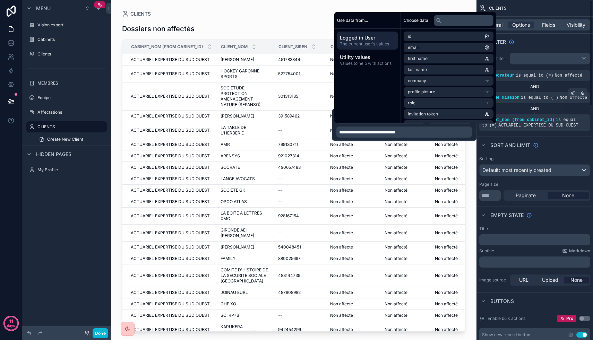
click at [561, 150] on div "Sort And Limit" at bounding box center [534, 145] width 116 height 17
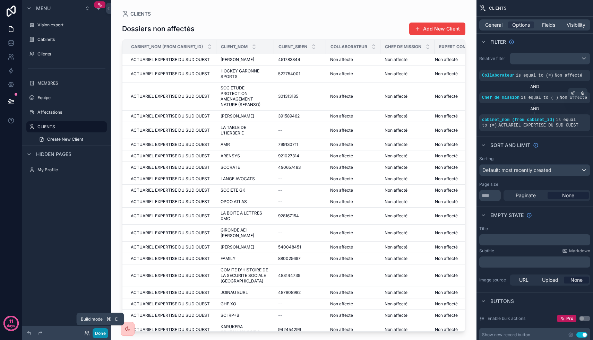
click at [101, 312] on button "Done" at bounding box center [101, 333] width 16 height 10
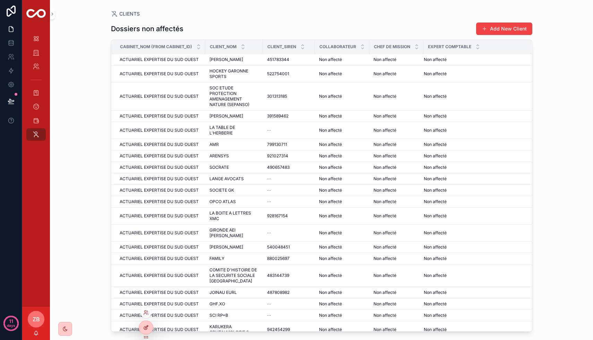
click at [145, 312] on div at bounding box center [146, 327] width 14 height 13
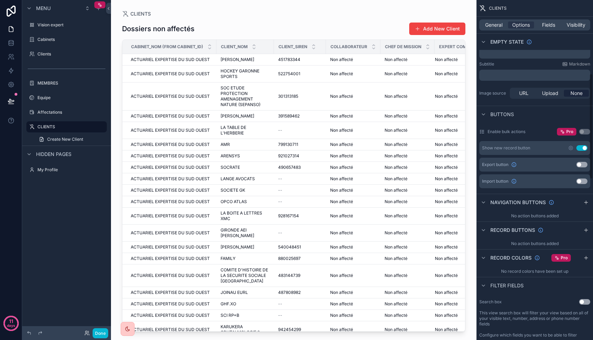
scroll to position [236, 0]
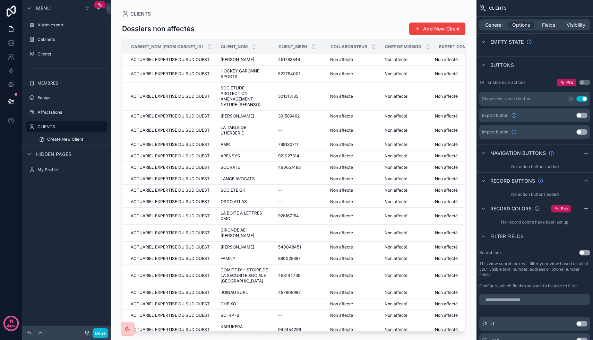
click at [580, 118] on button "Use setting" at bounding box center [581, 116] width 11 height 6
click at [99, 312] on button "Done" at bounding box center [101, 333] width 16 height 10
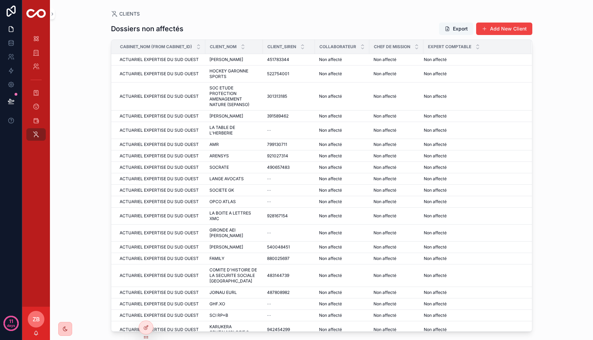
click at [459, 29] on button "Export" at bounding box center [456, 29] width 34 height 12
click at [488, 10] on div "CLIENTS Dossiers non affectés Export Add New Client Cabinet_nom (from cabinet_i…" at bounding box center [321, 166] width 443 height 332
click at [35, 53] on icon "scrollable content" at bounding box center [36, 52] width 7 height 7
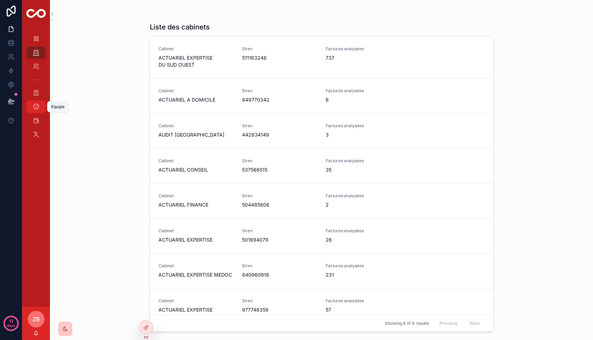
click at [38, 108] on icon "scrollable content" at bounding box center [36, 106] width 7 height 7
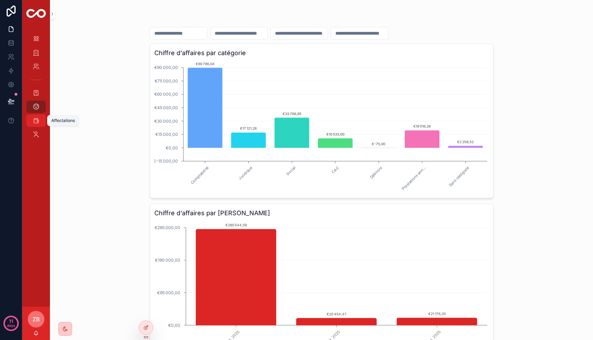
click at [35, 116] on div "Affectations" at bounding box center [36, 120] width 11 height 11
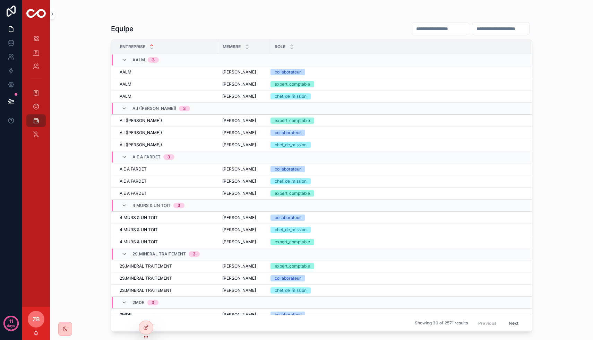
click at [487, 29] on input "scrollable content" at bounding box center [500, 29] width 57 height 10
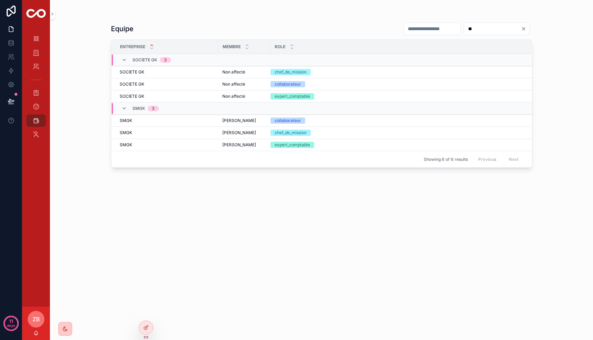
type input "**"
click at [42, 35] on link "Vision expert" at bounding box center [35, 39] width 19 height 12
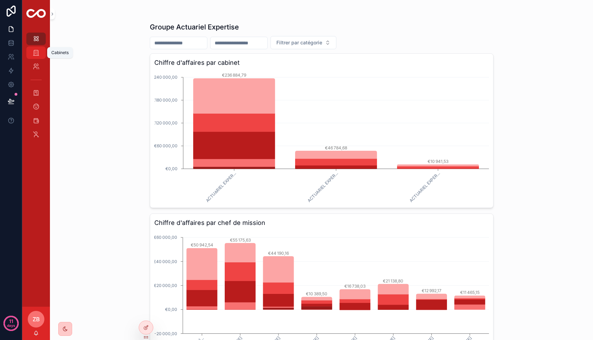
click at [37, 51] on icon "scrollable content" at bounding box center [36, 52] width 7 height 7
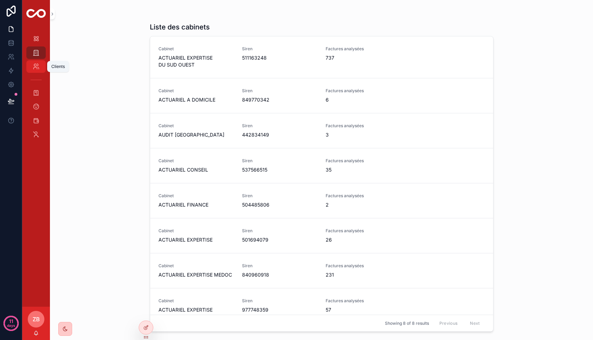
click at [37, 64] on icon "scrollable content" at bounding box center [36, 66] width 7 height 7
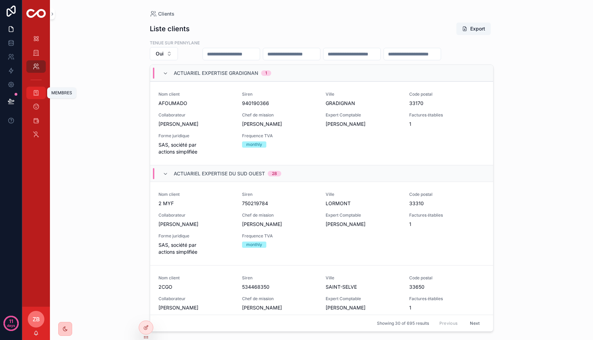
click at [36, 93] on icon "scrollable content" at bounding box center [36, 92] width 7 height 7
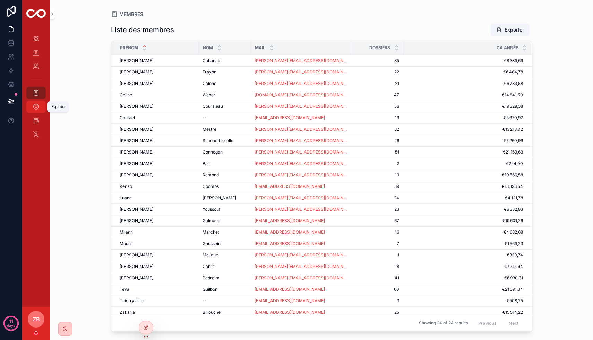
click at [38, 110] on icon "scrollable content" at bounding box center [36, 106] width 7 height 7
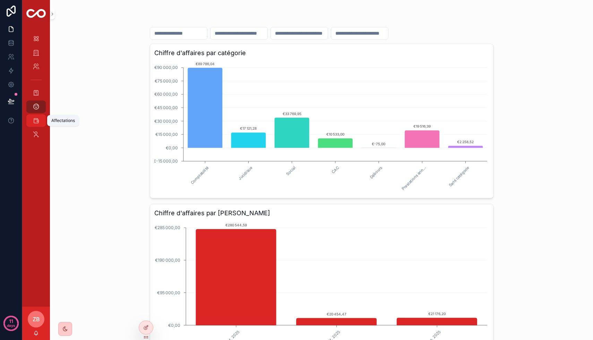
click at [43, 117] on link "Affectations" at bounding box center [35, 120] width 19 height 12
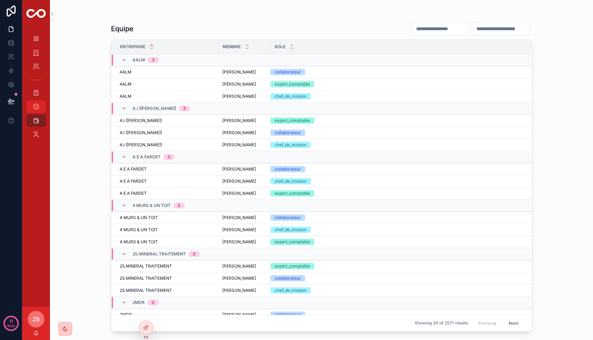
click at [41, 107] on div "Equipe" at bounding box center [36, 106] width 11 height 11
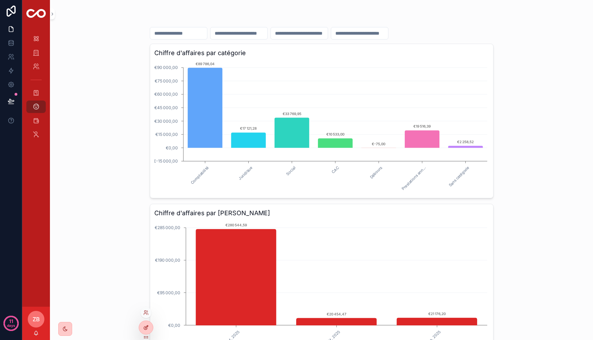
click at [146, 312] on icon at bounding box center [146, 328] width 6 height 6
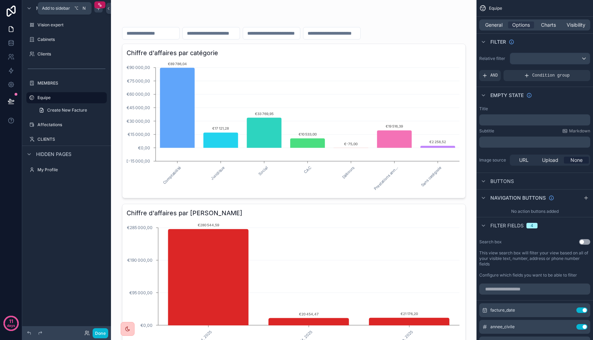
click at [98, 10] on icon "scrollable content" at bounding box center [99, 9] width 6 height 6
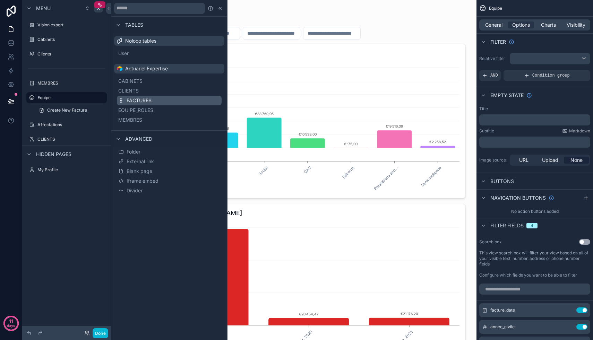
click at [147, 99] on span "FACTURES" at bounding box center [139, 100] width 25 height 7
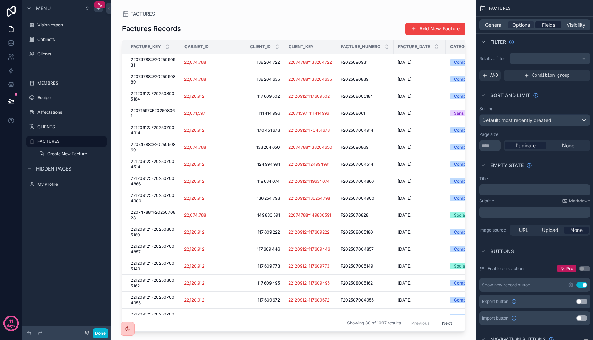
click at [551, 26] on span "Fields" at bounding box center [548, 24] width 13 height 7
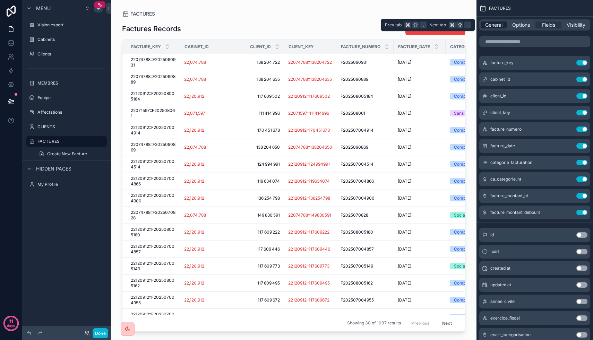
click at [497, 26] on span "General" at bounding box center [493, 24] width 17 height 7
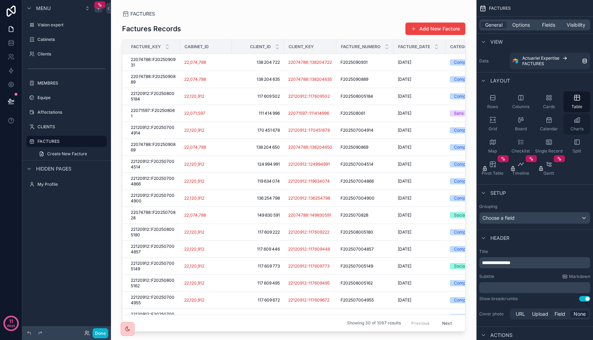
click at [576, 124] on div "Charts" at bounding box center [576, 124] width 27 height 21
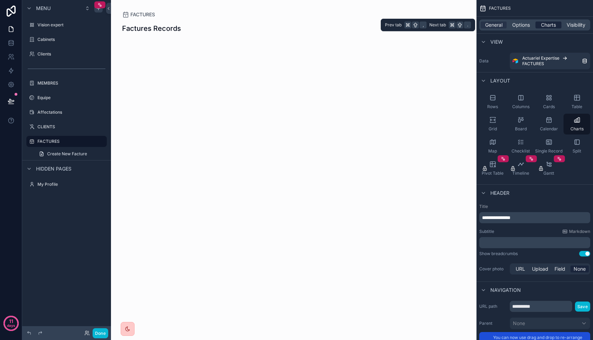
click at [550, 23] on span "Charts" at bounding box center [548, 24] width 15 height 7
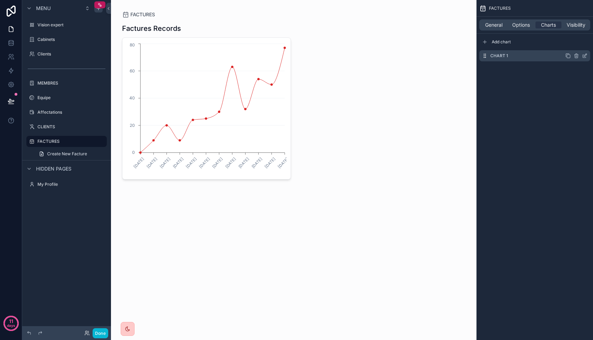
click at [585, 55] on icon "scrollable content" at bounding box center [585, 56] width 6 height 6
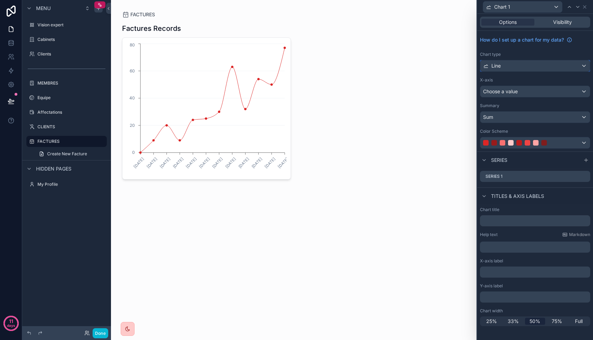
click at [519, 68] on div "Line" at bounding box center [535, 65] width 110 height 11
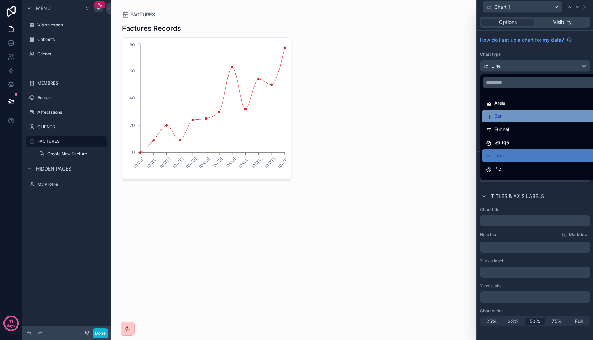
click at [514, 120] on div "Bar" at bounding box center [542, 116] width 123 height 12
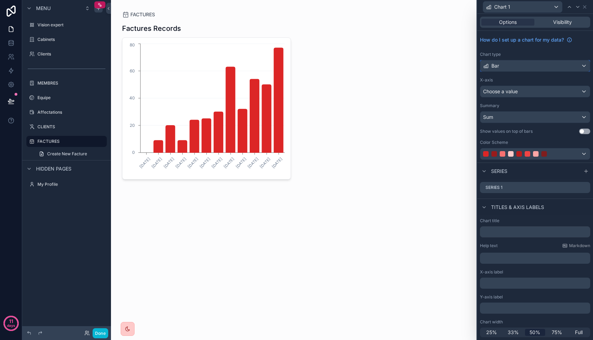
click at [520, 68] on div "Bar" at bounding box center [535, 65] width 110 height 11
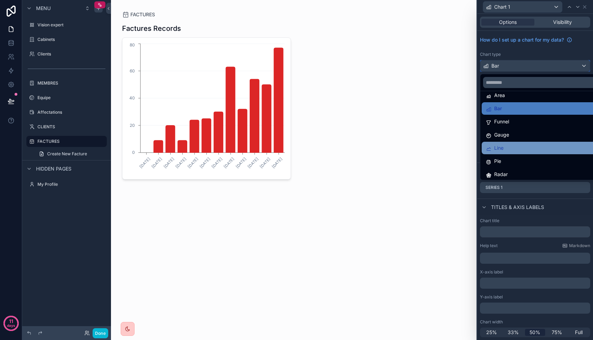
scroll to position [1, 0]
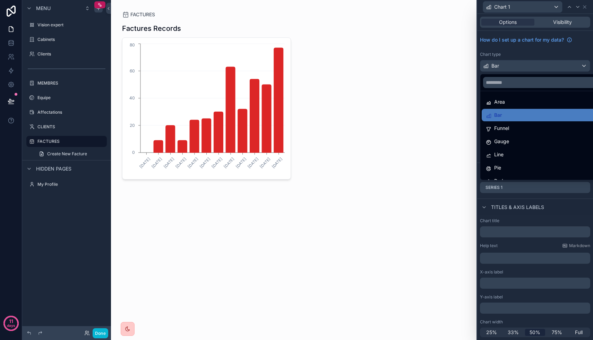
click at [543, 7] on div at bounding box center [535, 170] width 116 height 340
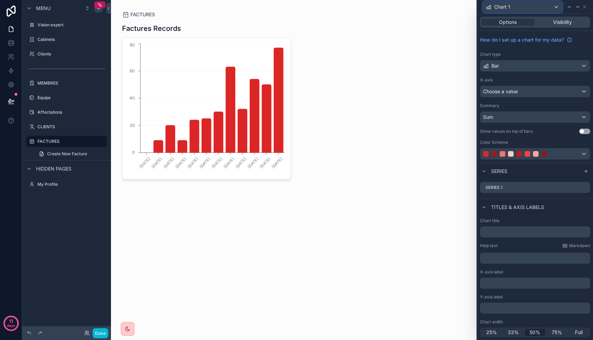
click at [540, 7] on div "Chart 1" at bounding box center [522, 6] width 79 height 11
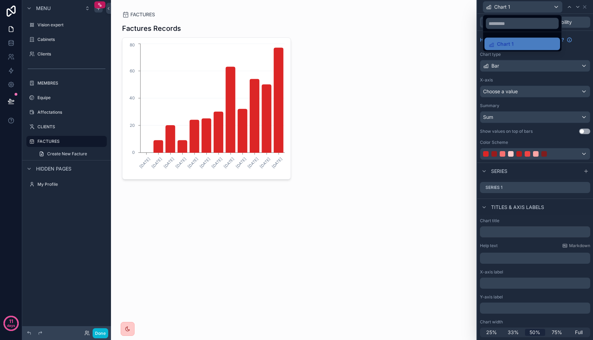
click at [575, 27] on div at bounding box center [535, 170] width 116 height 340
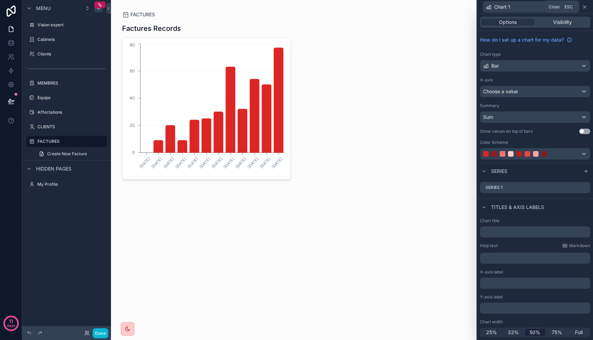
click at [583, 8] on icon at bounding box center [584, 7] width 3 height 3
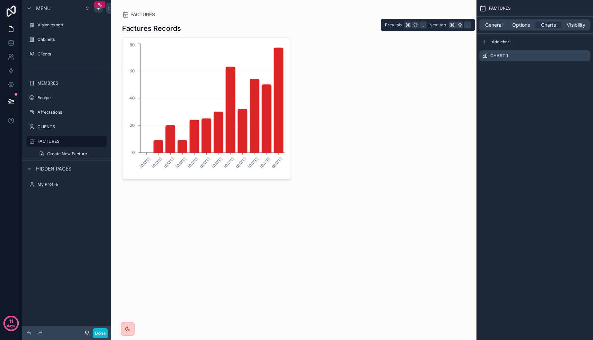
click at [496, 19] on div "General Options Charts Visibility" at bounding box center [534, 24] width 111 height 11
click at [494, 25] on span "General" at bounding box center [493, 24] width 17 height 7
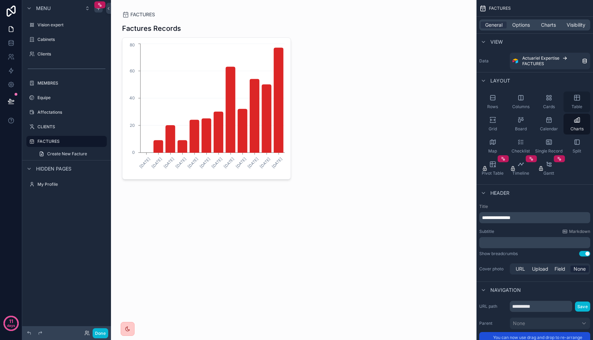
click at [582, 102] on div "Table" at bounding box center [576, 102] width 27 height 21
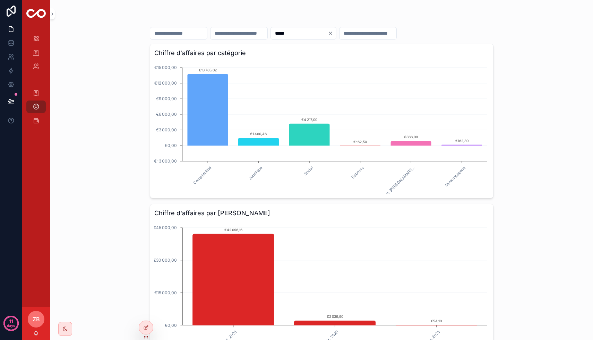
scroll to position [361, 0]
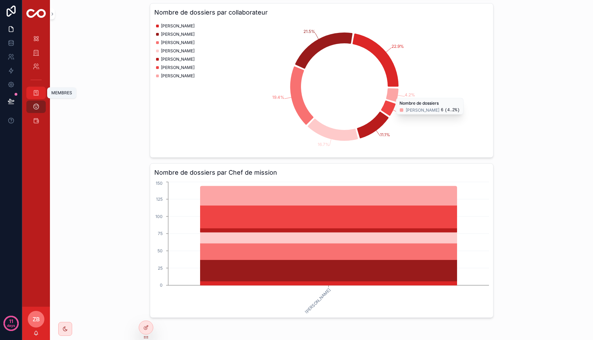
click at [41, 94] on div "MEMBRES" at bounding box center [36, 92] width 11 height 11
